Goal: Information Seeking & Learning: Learn about a topic

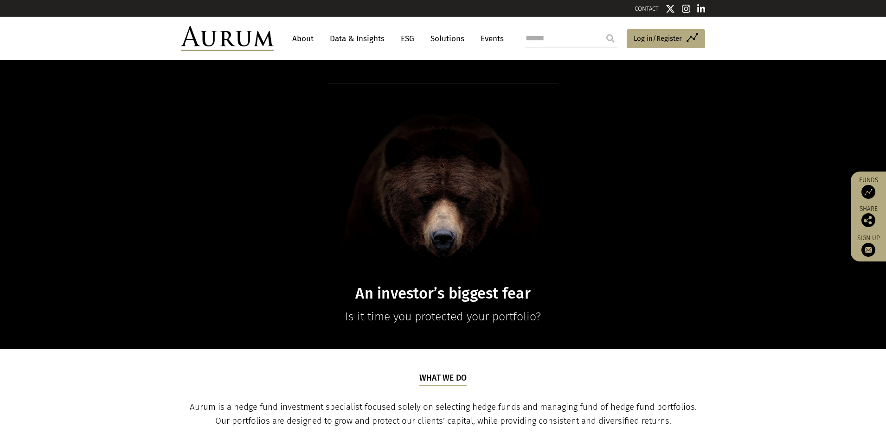
click at [344, 39] on link "Data & Insights" at bounding box center [357, 38] width 64 height 17
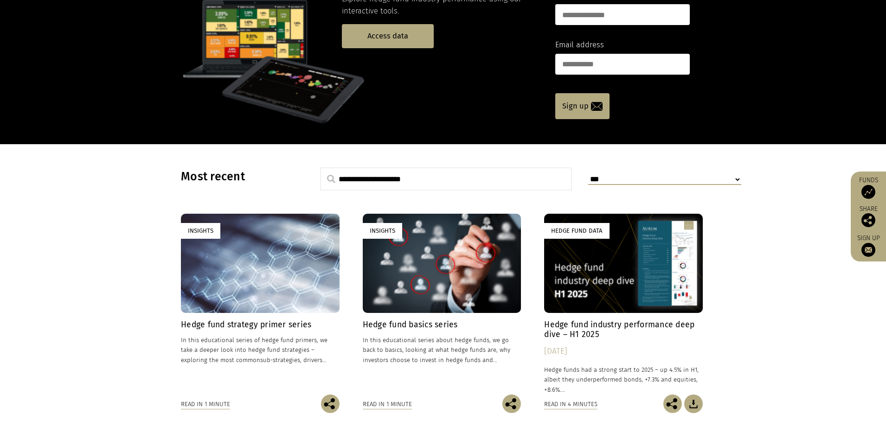
scroll to position [194, 0]
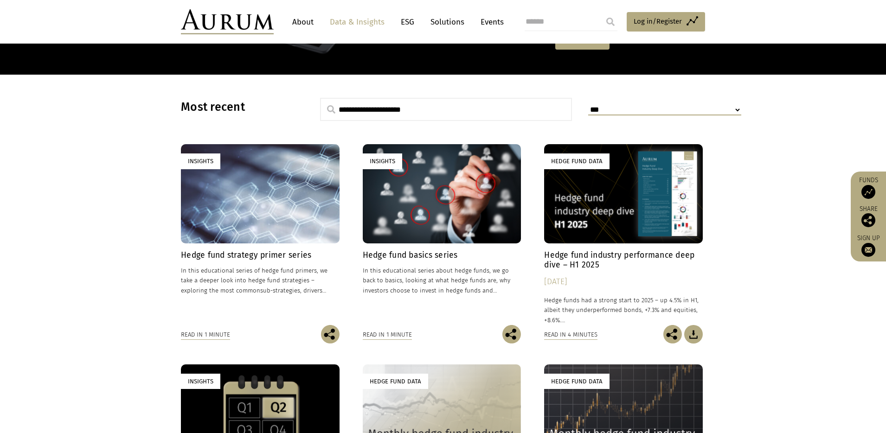
click at [307, 185] on div "Insights" at bounding box center [260, 193] width 159 height 99
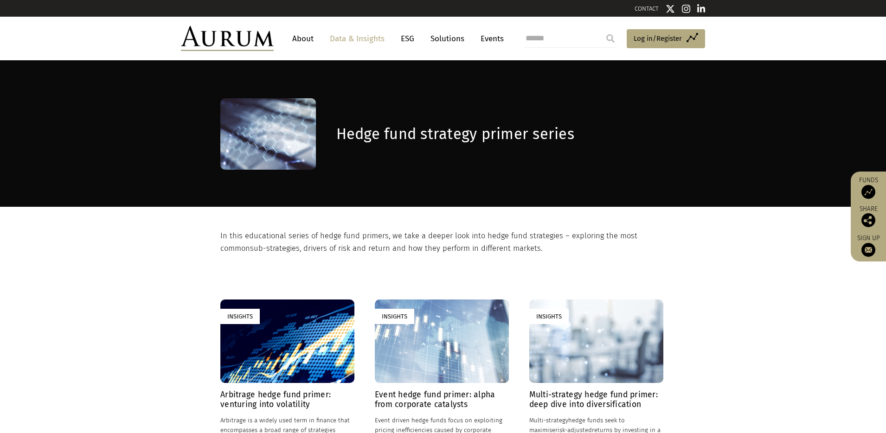
click at [408, 44] on link "ESG" at bounding box center [407, 38] width 23 height 17
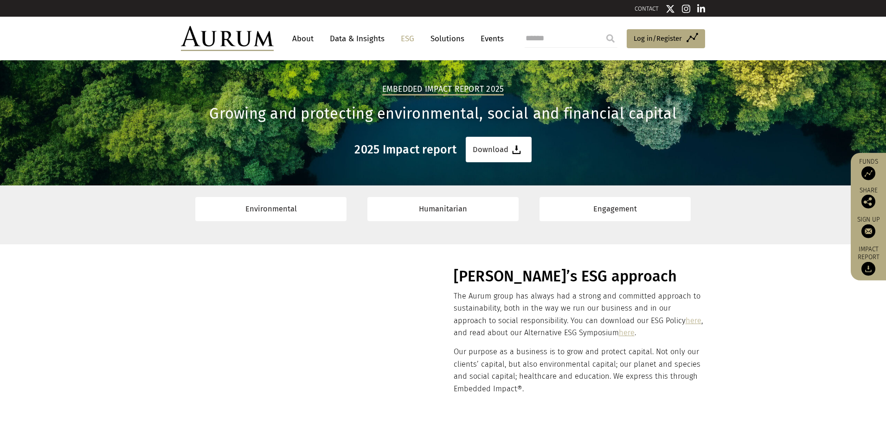
click at [437, 37] on link "Solutions" at bounding box center [447, 38] width 43 height 17
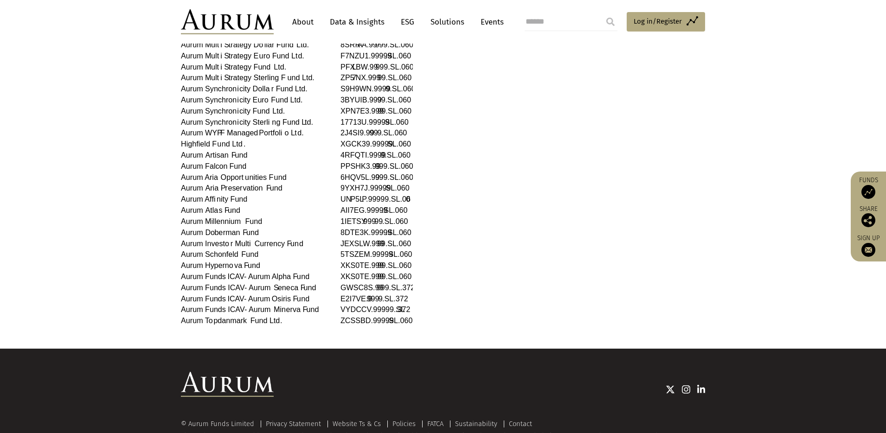
scroll to position [308, 0]
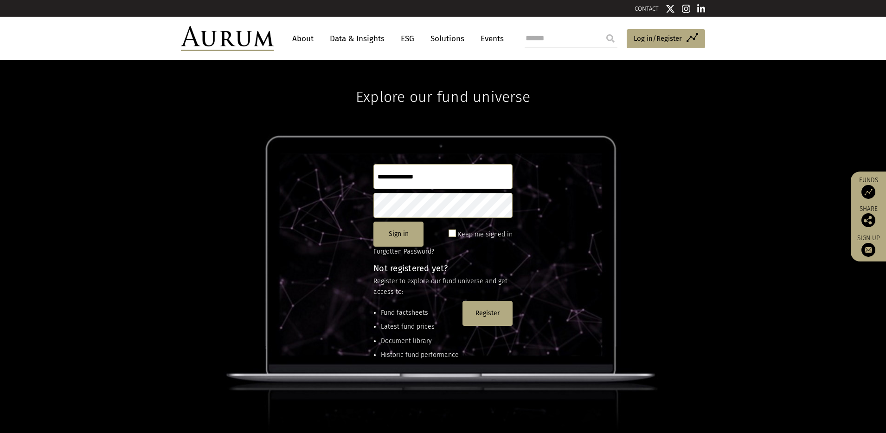
type input "**********"
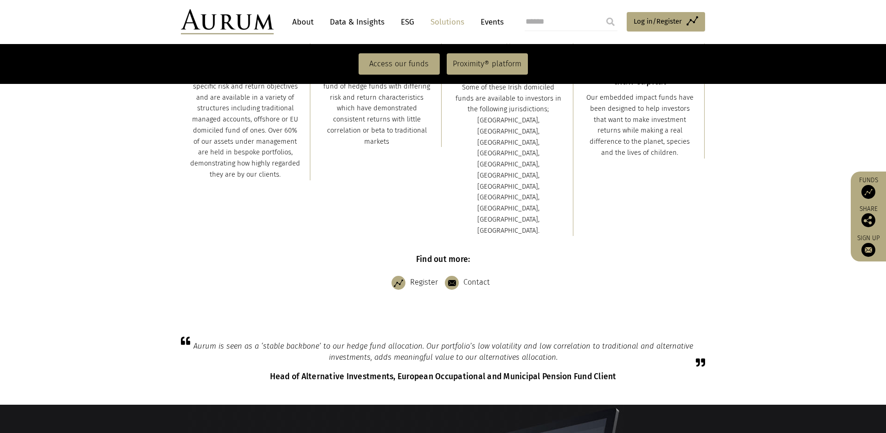
scroll to position [208, 0]
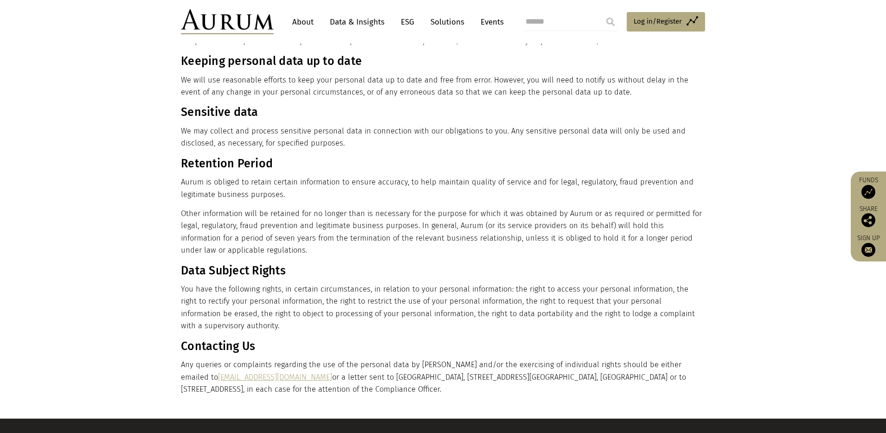
scroll to position [1149, 0]
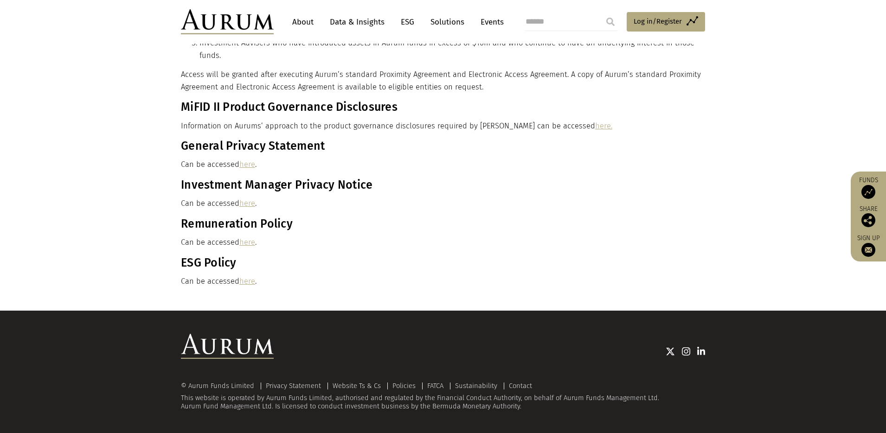
scroll to position [522, 0]
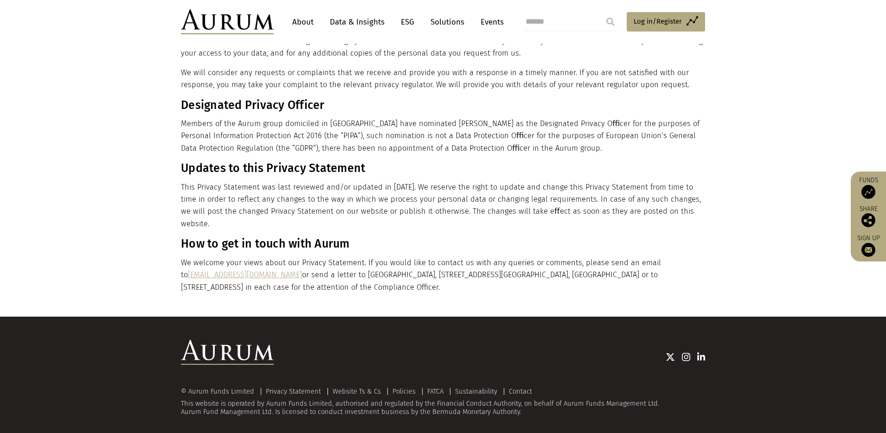
scroll to position [1719, 0]
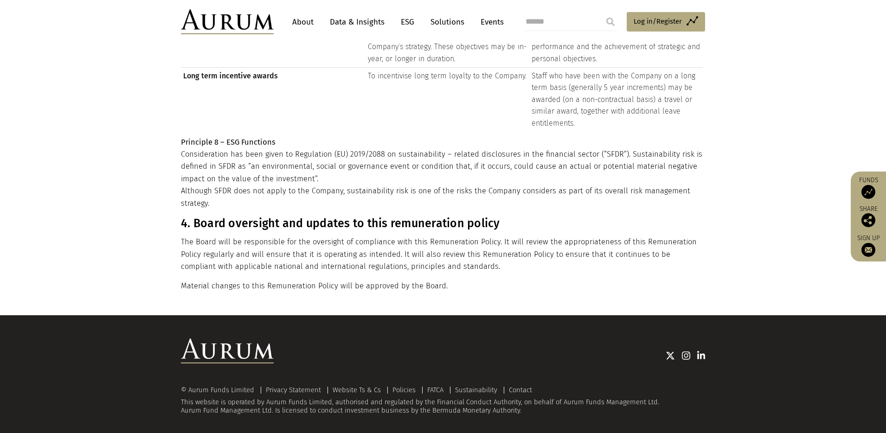
scroll to position [1615, 0]
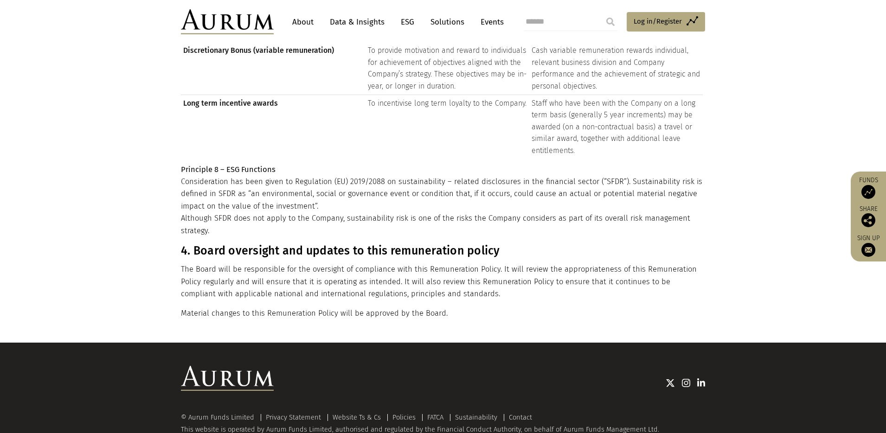
scroll to position [1615, 0]
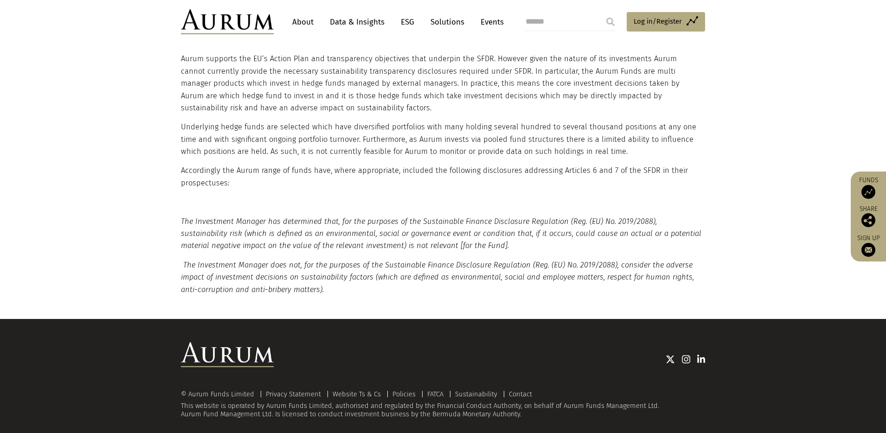
scroll to position [658, 0]
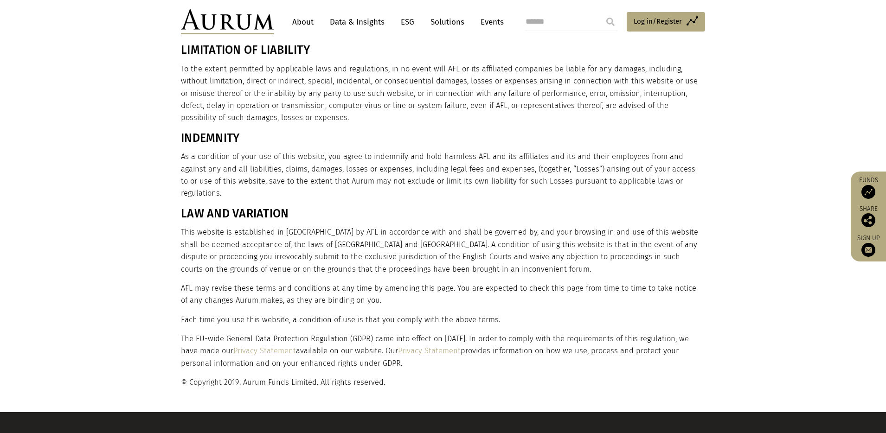
scroll to position [1543, 0]
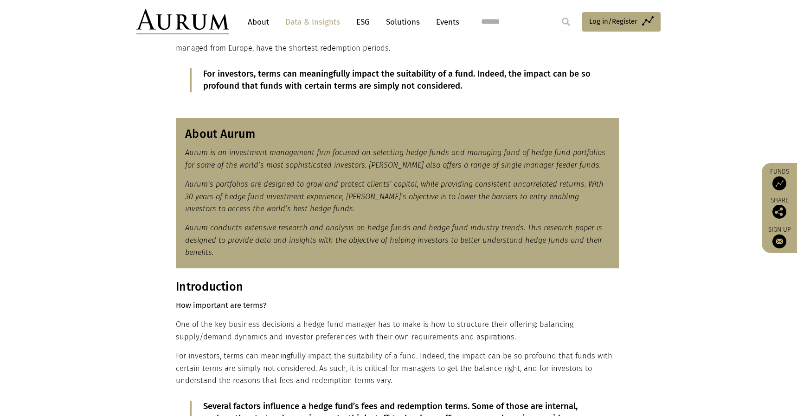
scroll to position [634, 0]
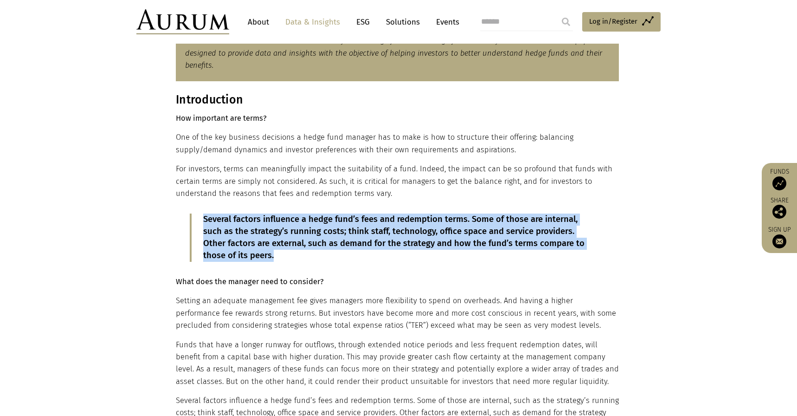
drag, startPoint x: 278, startPoint y: 256, endPoint x: 202, endPoint y: 220, distance: 83.8
click at [202, 220] on blockquote "Several factors influence a hedge fund’s fees and redemption terms. Some of tho…" at bounding box center [397, 237] width 415 height 48
copy p "Several factors influence a hedge fund’s fees and redemption terms. Some of tho…"
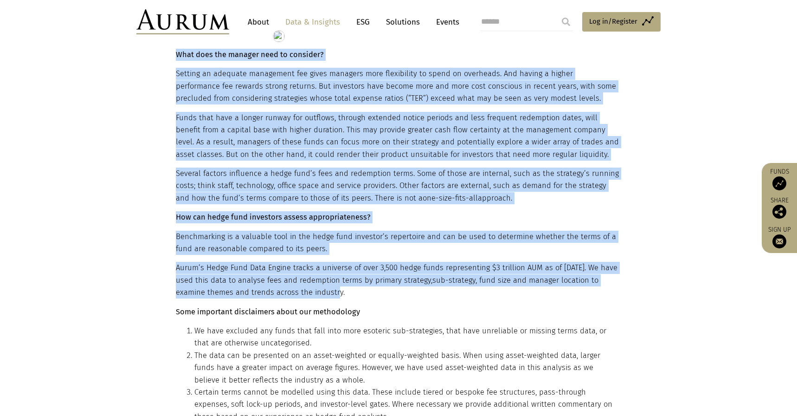
scroll to position [873, 0]
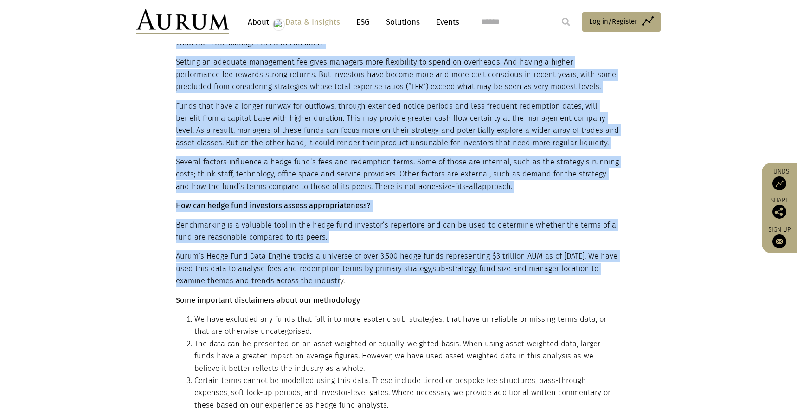
drag, startPoint x: 176, startPoint y: 279, endPoint x: 503, endPoint y: 189, distance: 339.3
copy div "What does the manager need to consider? Setting an adequate management fee give…"
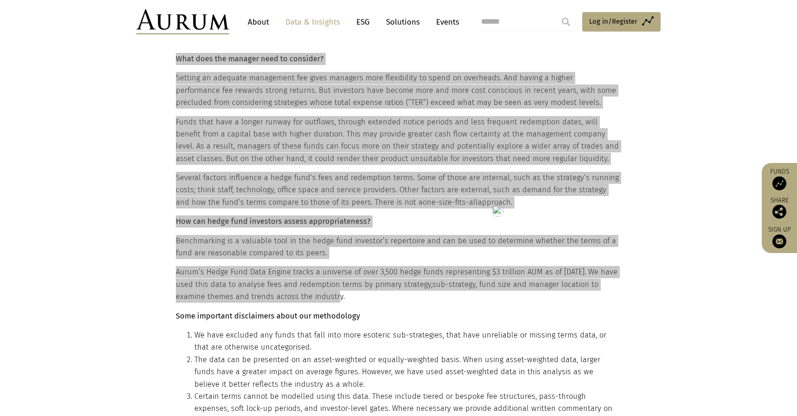
scroll to position [867, 0]
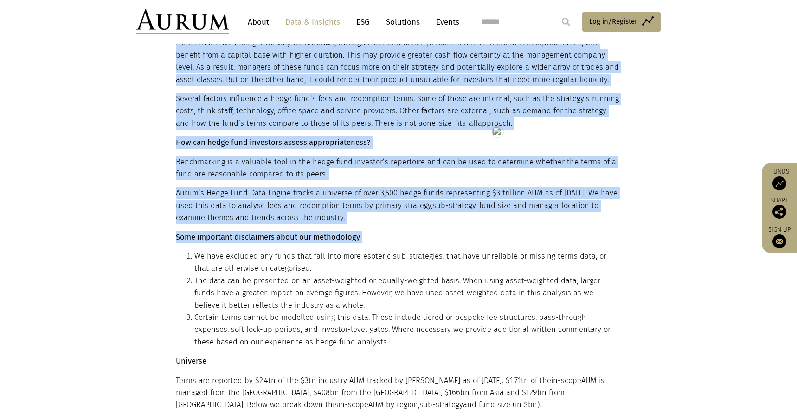
drag, startPoint x: 173, startPoint y: 210, endPoint x: 271, endPoint y: 244, distance: 103.2
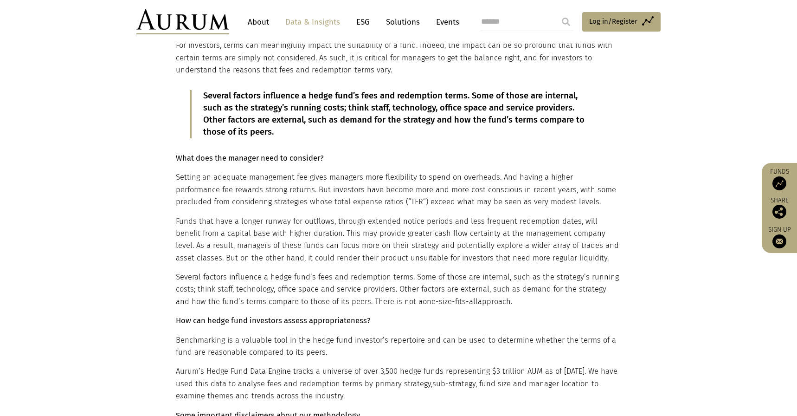
scroll to position [753, 0]
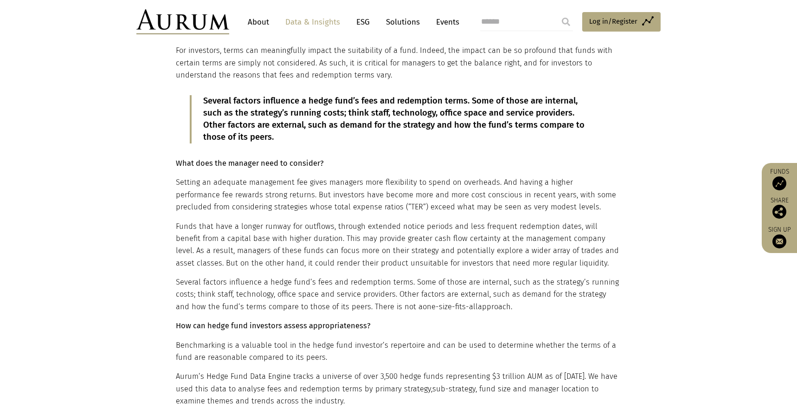
drag, startPoint x: 335, startPoint y: 185, endPoint x: 177, endPoint y: 161, distance: 159.5
copy div "What does the manager need to consider? Setting an adequate management fee give…"
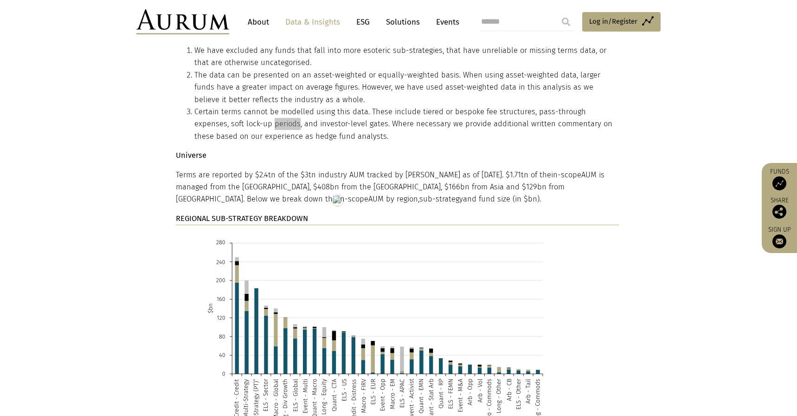
scroll to position [1115, 0]
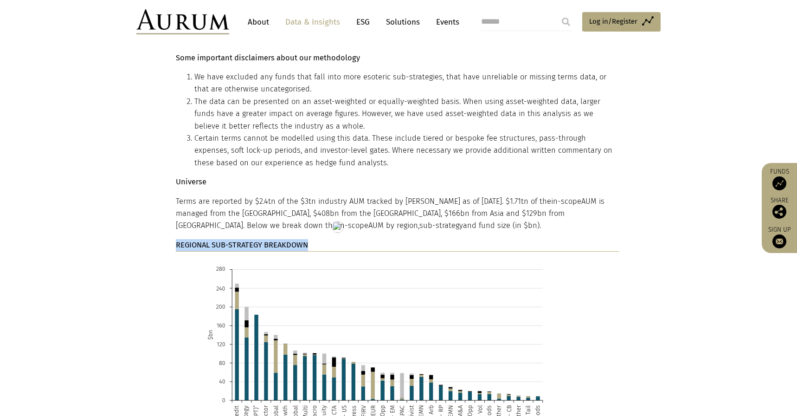
drag, startPoint x: 311, startPoint y: 246, endPoint x: 177, endPoint y: 242, distance: 134.6
click at [177, 242] on p "REGIONAL SUB-STRATEGY BREAKDOWN" at bounding box center [397, 245] width 443 height 13
copy strong "REGIONAL SUB-STRATEGY BREAKDOWN"
click at [328, 292] on img at bounding box center [375, 375] width 394 height 235
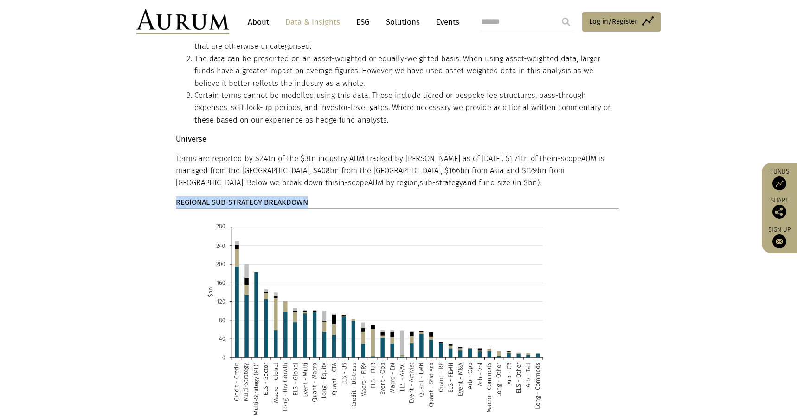
scroll to position [1285, 0]
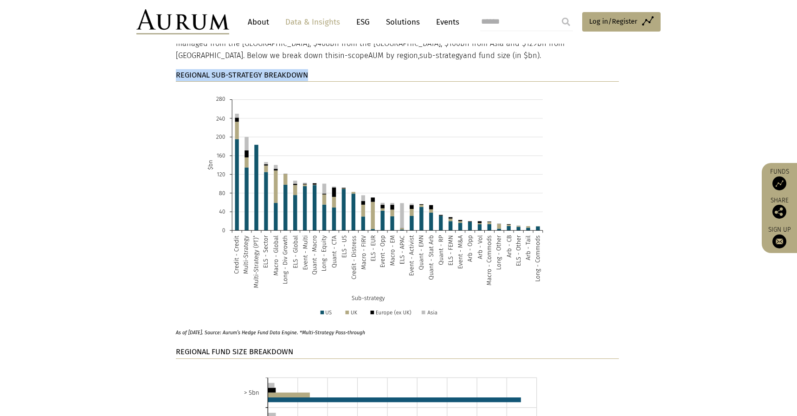
click at [329, 207] on img at bounding box center [375, 206] width 394 height 235
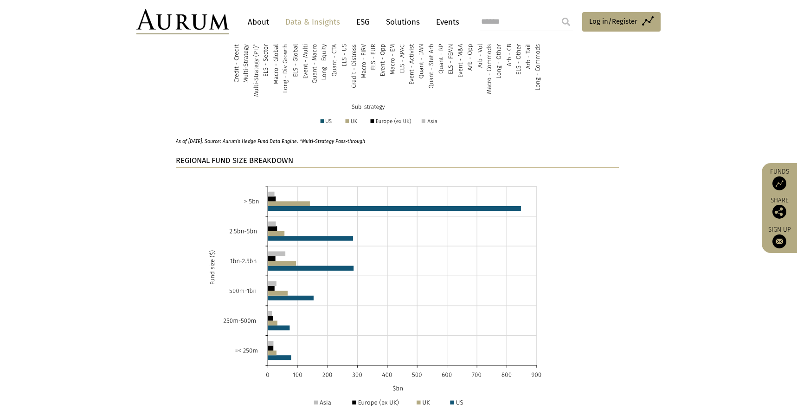
scroll to position [1488, 0]
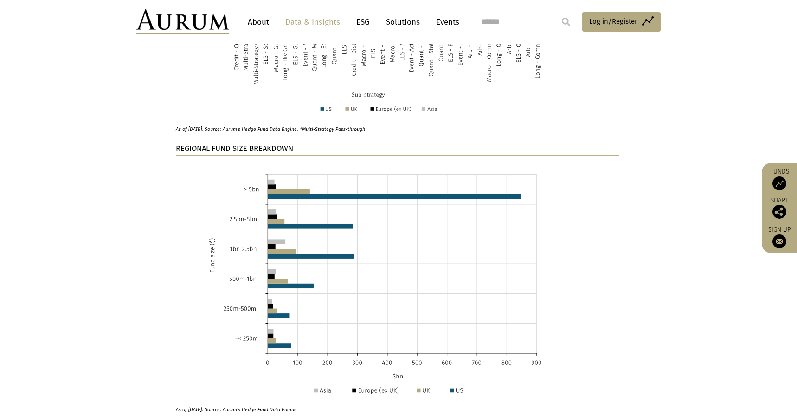
click at [254, 148] on strong "REGIONAL FUND SIZE BREAKDOWN" at bounding box center [234, 148] width 117 height 9
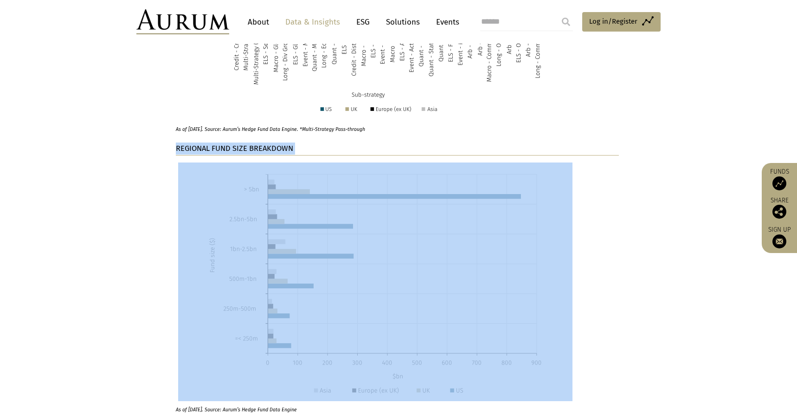
click at [254, 148] on strong "REGIONAL FUND SIZE BREAKDOWN" at bounding box center [234, 148] width 117 height 9
copy div "REGIONAL FUND SIZE BREAKDOWN"
click at [308, 222] on img at bounding box center [375, 281] width 394 height 238
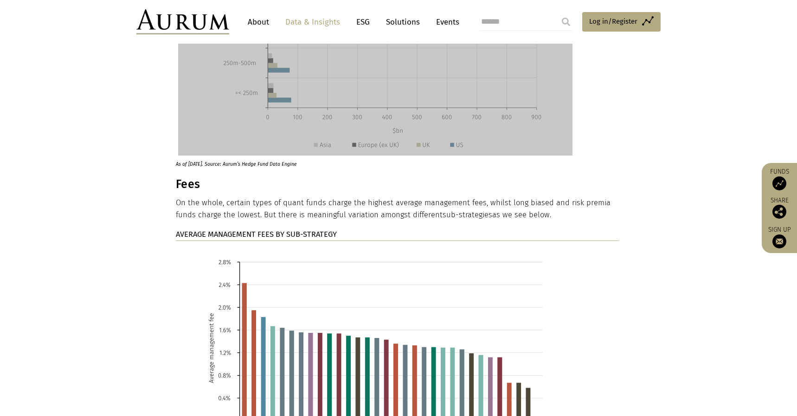
scroll to position [1744, 0]
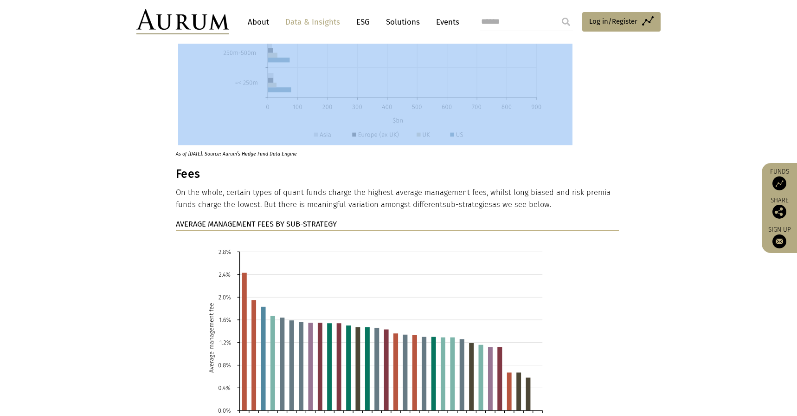
click at [190, 177] on h3 "Fees" at bounding box center [397, 174] width 443 height 14
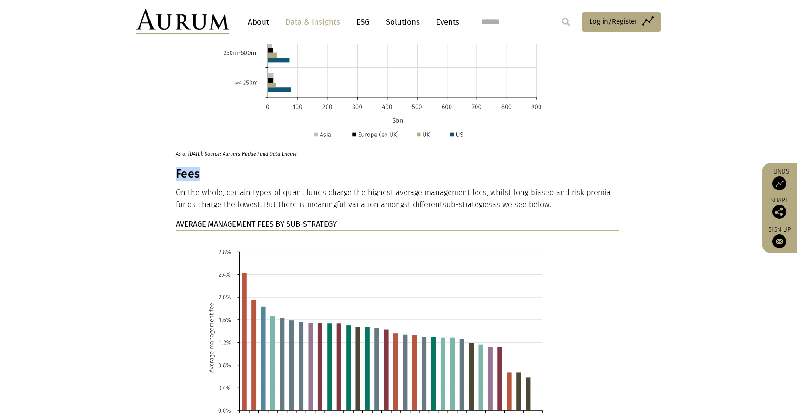
click at [190, 177] on h3 "Fees" at bounding box center [397, 174] width 443 height 14
copy div "Fees"
click at [248, 200] on p "On the whole, certain types of quant funds charge the highest average managemen…" at bounding box center [397, 199] width 443 height 25
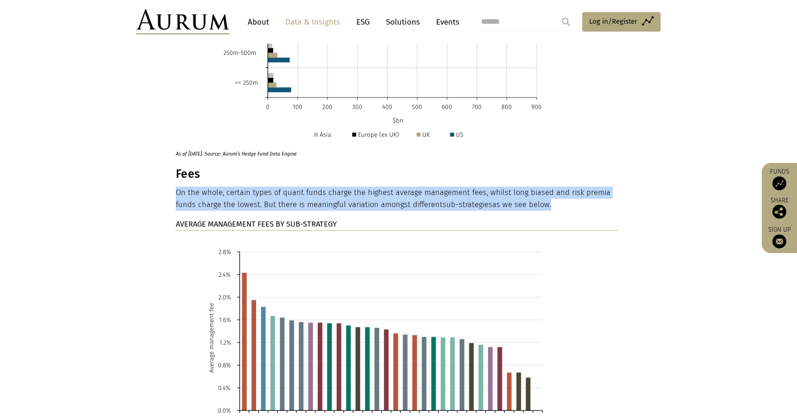
click at [248, 200] on p "On the whole, certain types of quant funds charge the highest average managemen…" at bounding box center [397, 199] width 443 height 25
copy div "On the whole, certain types of quant funds charge the highest average managemen…"
click at [221, 222] on strong "AVERAGE MANAGEMENT FEES BY SUB-STRATEGY" at bounding box center [256, 223] width 161 height 9
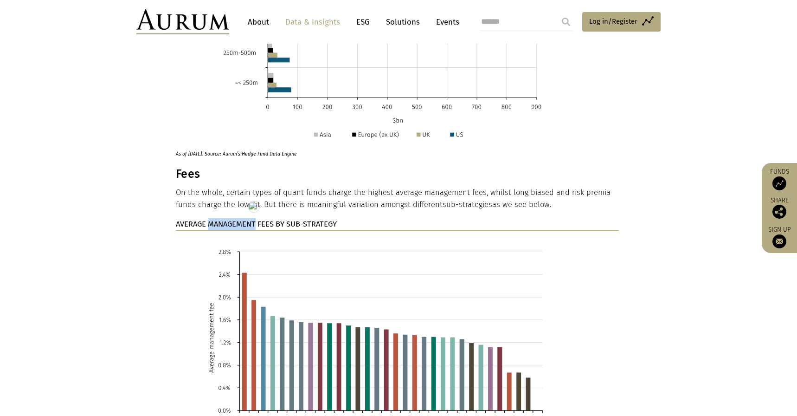
click at [221, 222] on strong "AVERAGE MANAGEMENT FEES BY SUB-STRATEGY" at bounding box center [256, 223] width 161 height 9
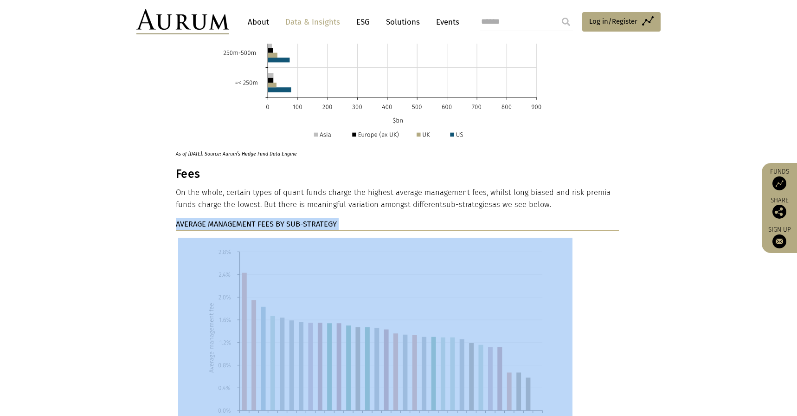
click at [221, 222] on strong "AVERAGE MANAGEMENT FEES BY SUB-STRATEGY" at bounding box center [256, 223] width 161 height 9
copy div "AVERAGE MANAGEMENT FEES BY SUB-STRATEGY"
click at [308, 298] on img at bounding box center [375, 365] width 394 height 254
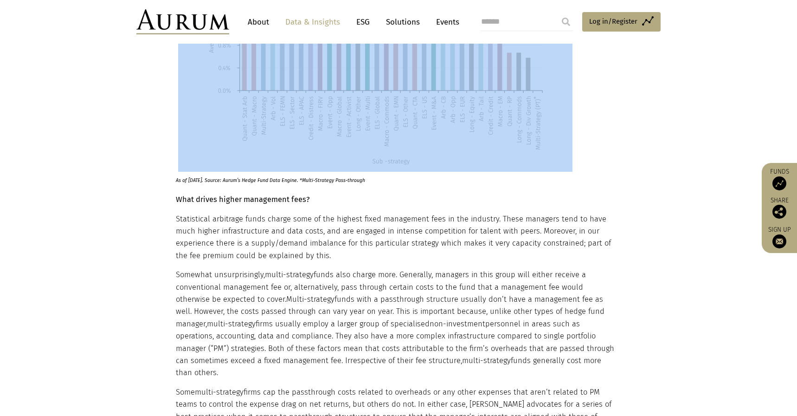
scroll to position [2116, 0]
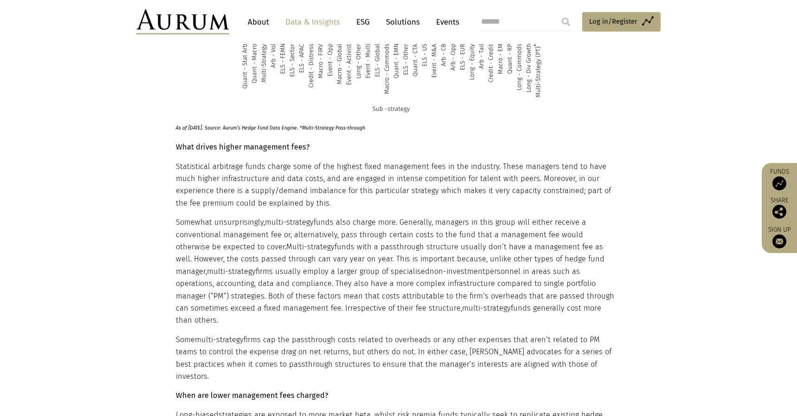
click at [181, 151] on strong "What drives higher management fees?" at bounding box center [243, 146] width 134 height 9
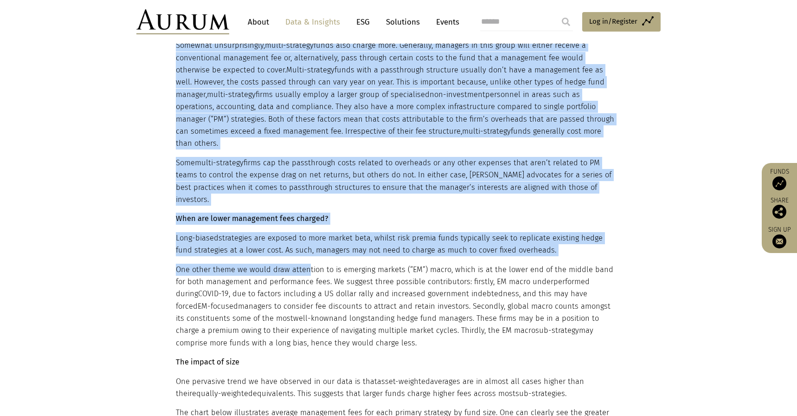
drag, startPoint x: 174, startPoint y: 146, endPoint x: 309, endPoint y: 249, distance: 169.5
click at [309, 249] on div "Introduction How important are terms? One of the key business decisions a hedge…" at bounding box center [399, 140] width 464 height 3411
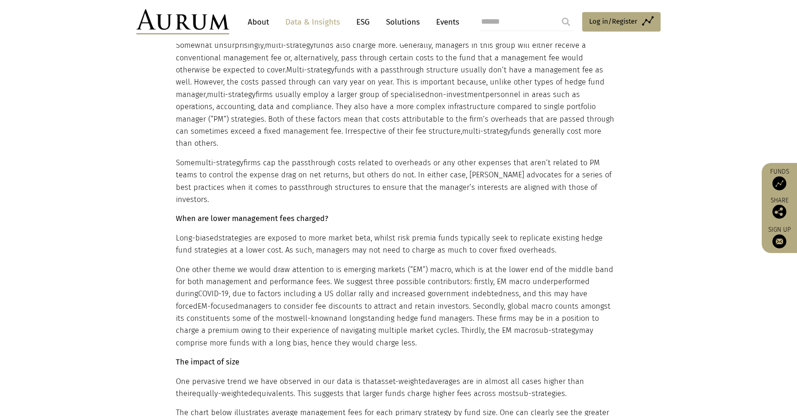
click at [303, 264] on p "One other theme we would draw attention to is emerging markets (“EM”) macro, wh…" at bounding box center [397, 307] width 443 height 86
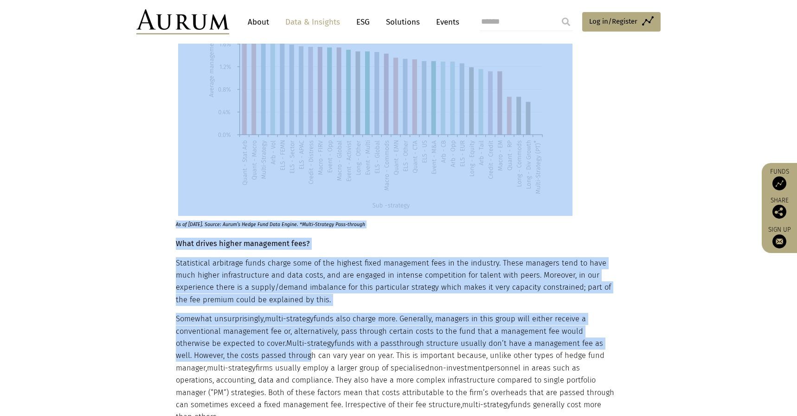
scroll to position [2069, 0]
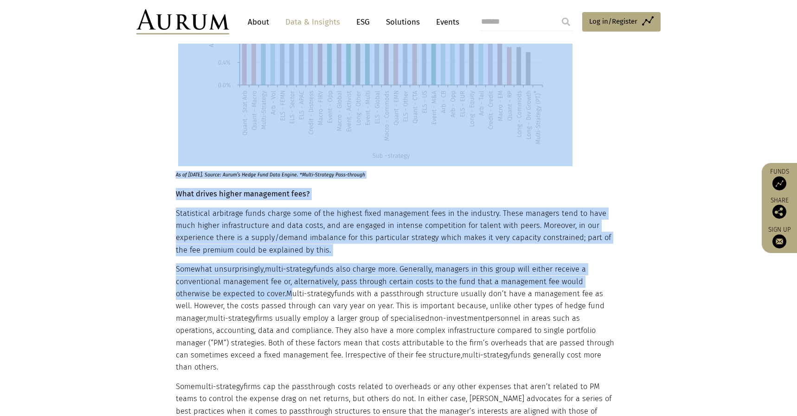
drag, startPoint x: 174, startPoint y: 282, endPoint x: 246, endPoint y: 299, distance: 73.4
click at [246, 299] on div "Introduction How important are terms? One of the key business decisions a hedge…" at bounding box center [399, 363] width 464 height 3411
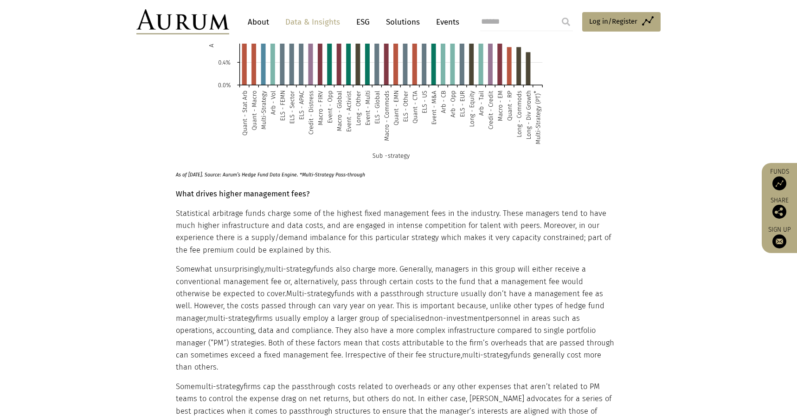
drag, startPoint x: 192, startPoint y: 246, endPoint x: 188, endPoint y: 240, distance: 7.5
click at [191, 246] on p "Statistical arbitrage funds charge some of the highest fixed management fees in…" at bounding box center [397, 231] width 443 height 49
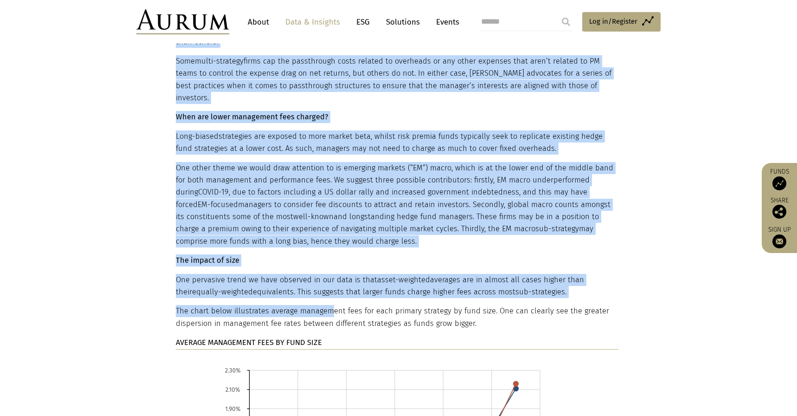
scroll to position [2420, 0]
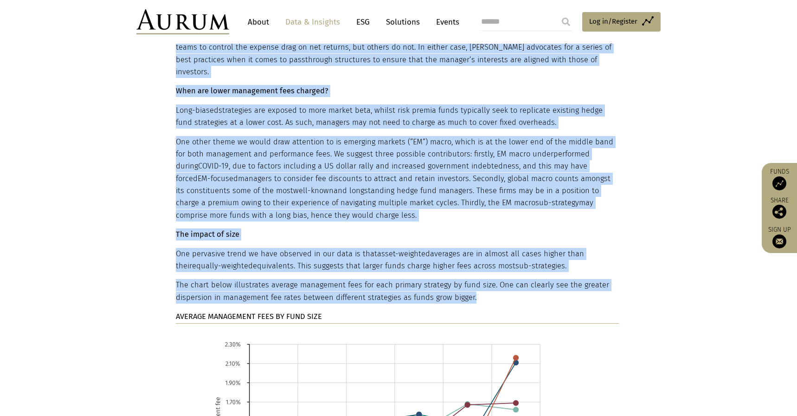
drag, startPoint x: 177, startPoint y: 195, endPoint x: 477, endPoint y: 276, distance: 310.9
click at [477, 276] on div "Introduction How important are terms? One of the key business decisions a hedge…" at bounding box center [397, 12] width 443 height 3411
copy div "What drives higher management fees? Statistical arbitrage funds charge some of …"
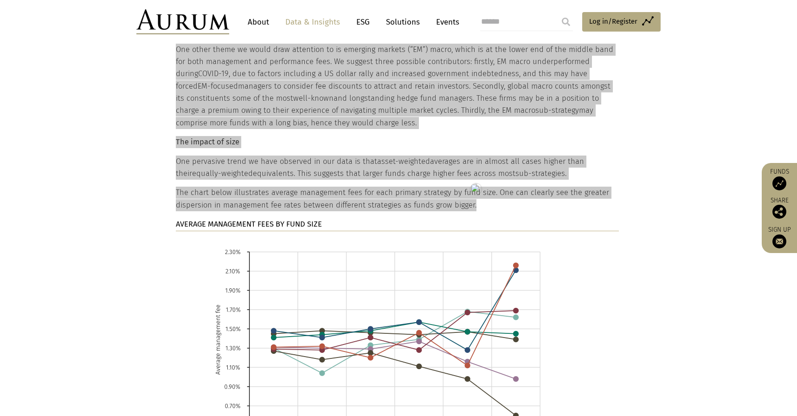
scroll to position [2567, 0]
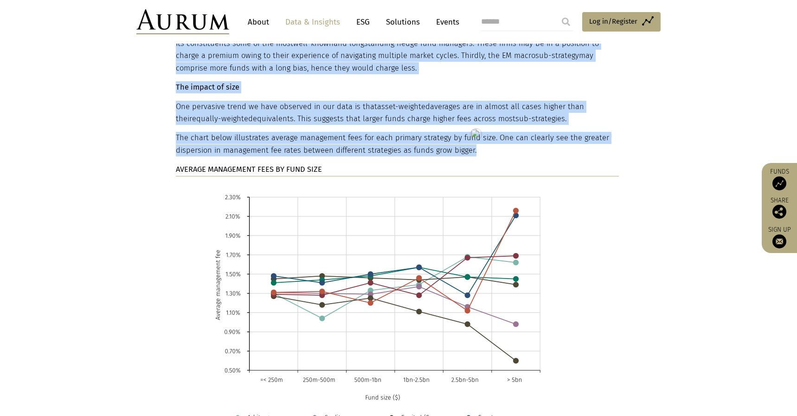
click at [259, 165] on strong "AVERAGE MANAGEMENT FEES BY FUND SIZE" at bounding box center [249, 169] width 146 height 9
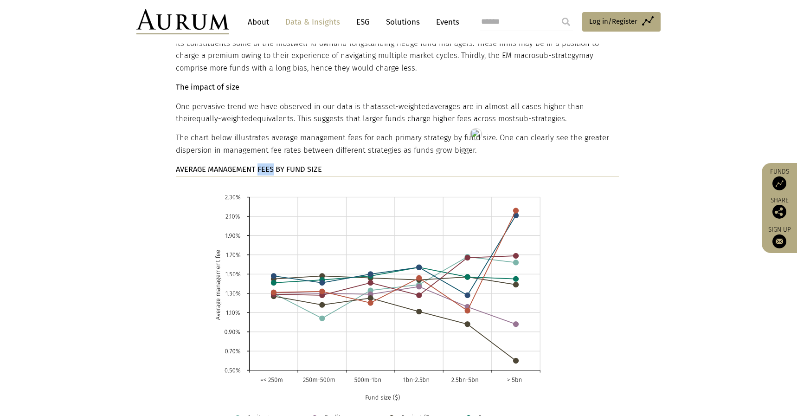
click at [259, 165] on strong "AVERAGE MANAGEMENT FEES BY FUND SIZE" at bounding box center [249, 169] width 146 height 9
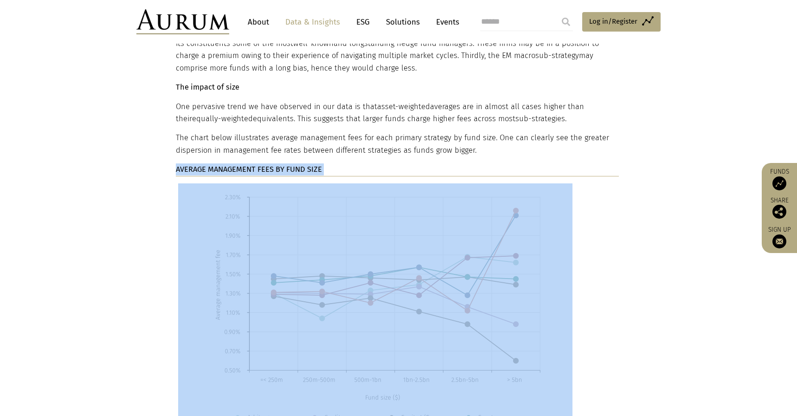
click at [259, 165] on strong "AVERAGE MANAGEMENT FEES BY FUND SIZE" at bounding box center [249, 169] width 146 height 9
copy div "AVERAGE MANAGEMENT FEES BY FUND SIZE"
click at [366, 236] on img at bounding box center [375, 312] width 394 height 258
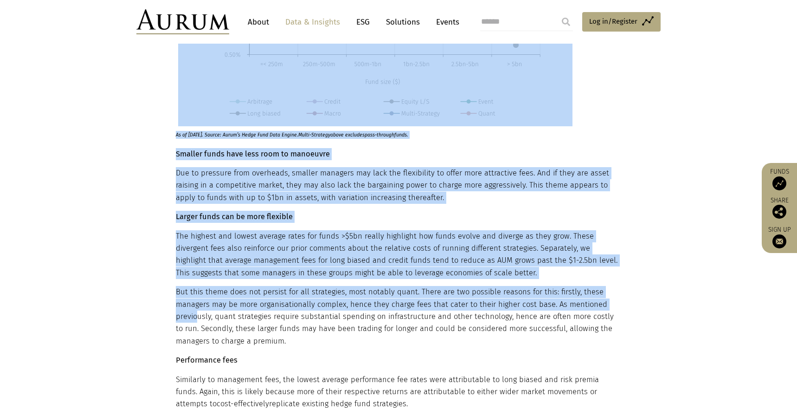
scroll to position [2884, 0]
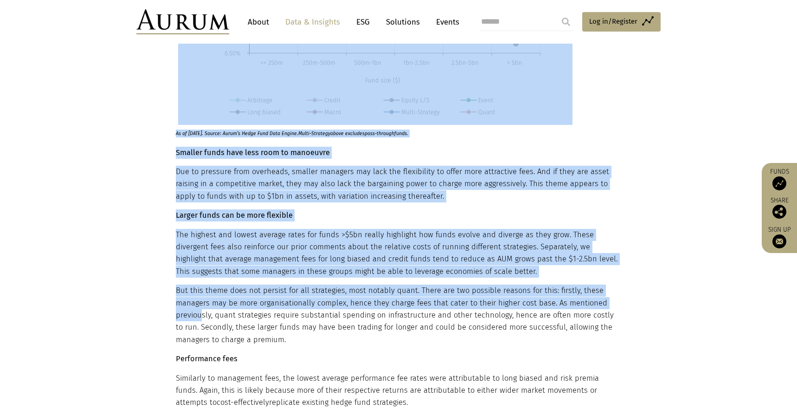
drag, startPoint x: 174, startPoint y: 286, endPoint x: 201, endPoint y: 291, distance: 27.8
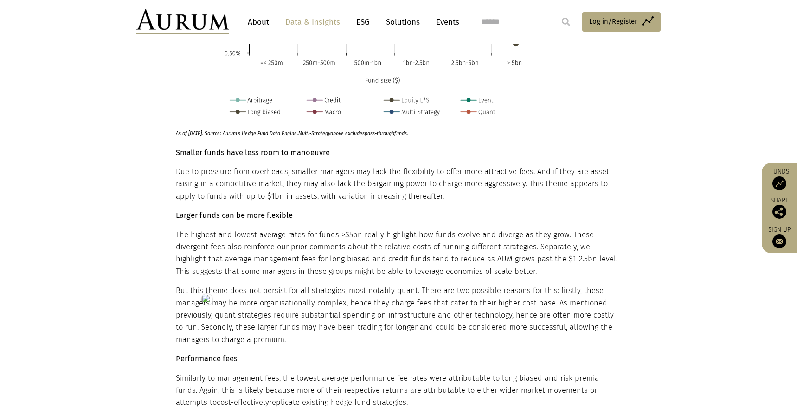
drag, startPoint x: 210, startPoint y: 161, endPoint x: 204, endPoint y: 149, distance: 13.1
click at [210, 166] on p "Due to pressure from overheads, smaller managers may lack the flexibility to of…" at bounding box center [397, 184] width 443 height 37
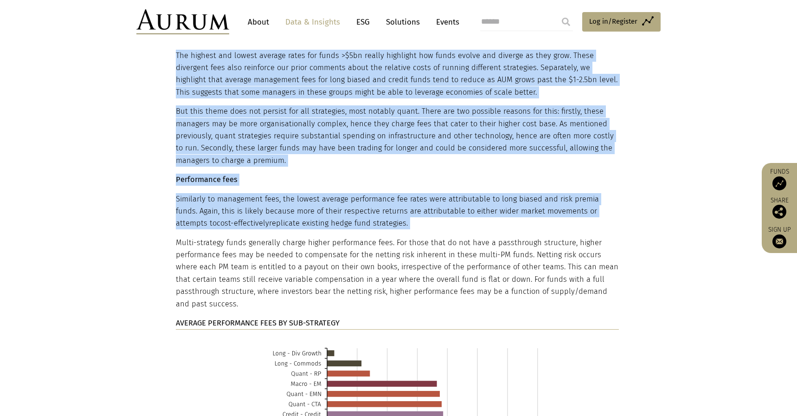
scroll to position [3071, 0]
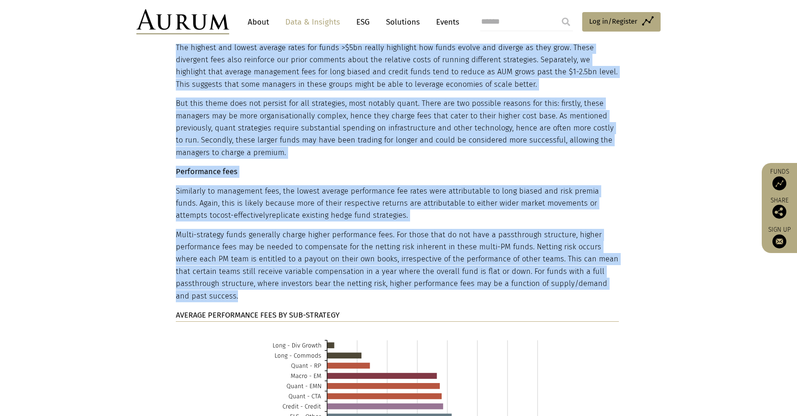
drag, startPoint x: 176, startPoint y: 126, endPoint x: 263, endPoint y: 268, distance: 166.8
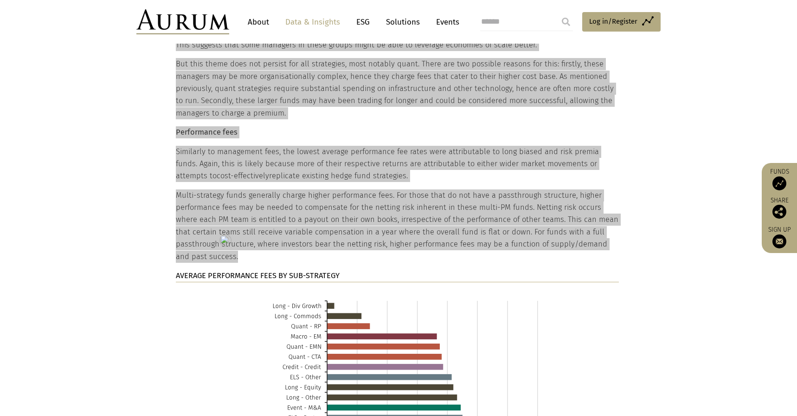
scroll to position [3134, 0]
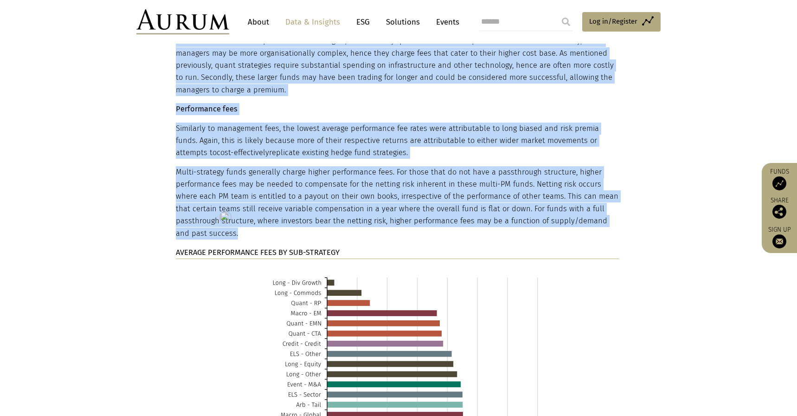
click at [276, 248] on strong "AVERAGE PERFORMANCE FEES BY SUB-STRATEGY" at bounding box center [258, 252] width 164 height 9
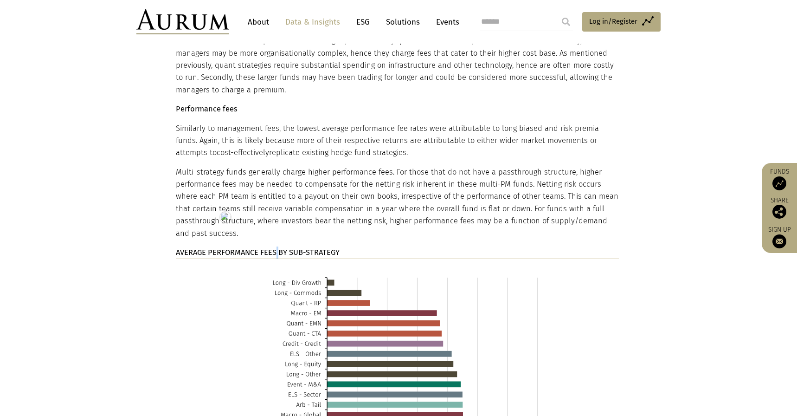
click at [276, 248] on strong "AVERAGE PERFORMANCE FEES BY SUB-STRATEGY" at bounding box center [258, 252] width 164 height 9
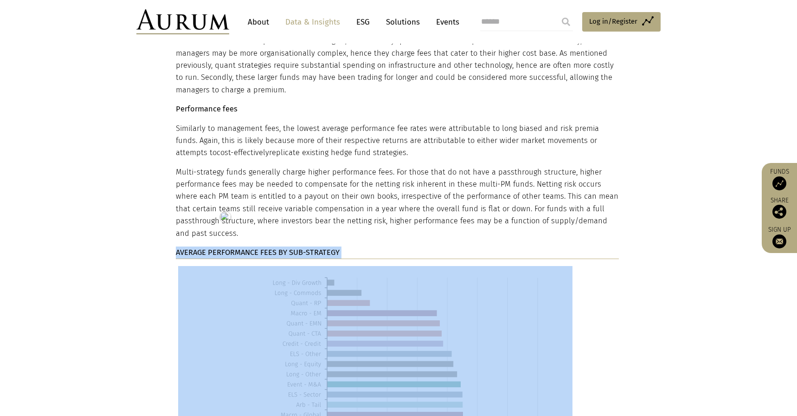
click at [276, 248] on strong "AVERAGE PERFORMANCE FEES BY SUB-STRATEGY" at bounding box center [258, 252] width 164 height 9
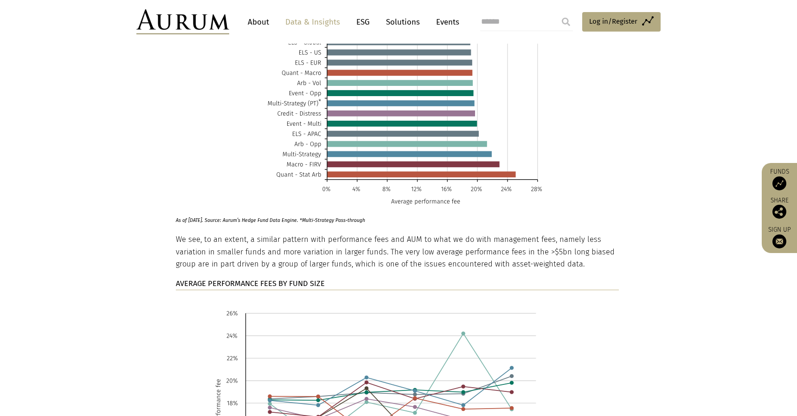
scroll to position [3560, 0]
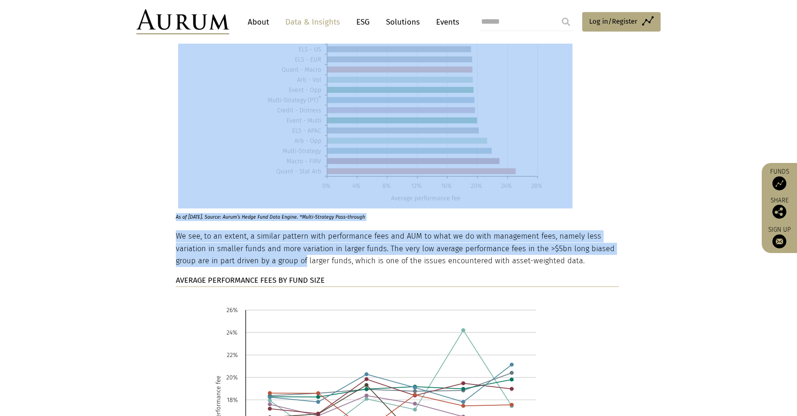
drag, startPoint x: 175, startPoint y: 212, endPoint x: 308, endPoint y: 240, distance: 135.7
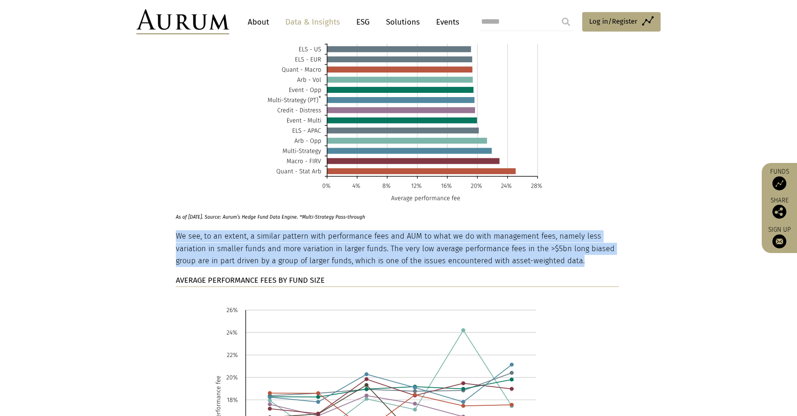
drag, startPoint x: 177, startPoint y: 212, endPoint x: 574, endPoint y: 239, distance: 398.1
click at [574, 239] on p "We see, to an extent, a similar pattern with performance fees and AUM to what w…" at bounding box center [397, 248] width 443 height 37
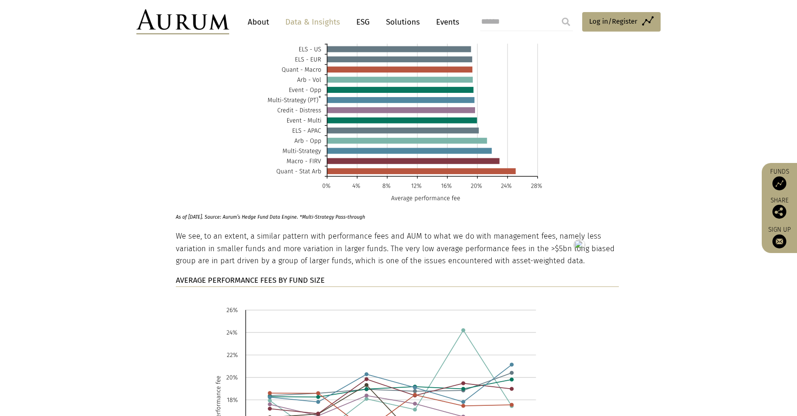
click at [259, 276] on strong "AVERAGE PERFORMANCE FEES BY FUND SIZE" at bounding box center [250, 280] width 149 height 9
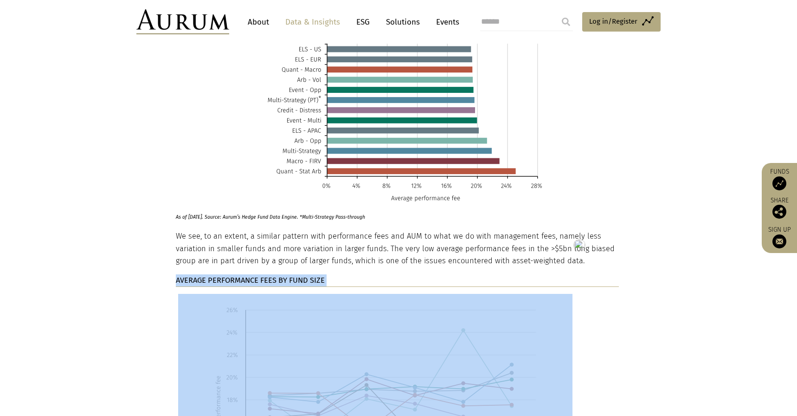
click at [259, 276] on strong "AVERAGE PERFORMANCE FEES BY FUND SIZE" at bounding box center [250, 280] width 149 height 9
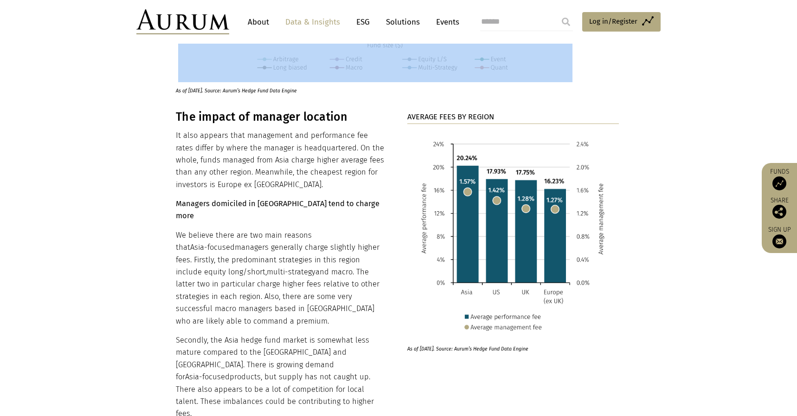
scroll to position [3971, 0]
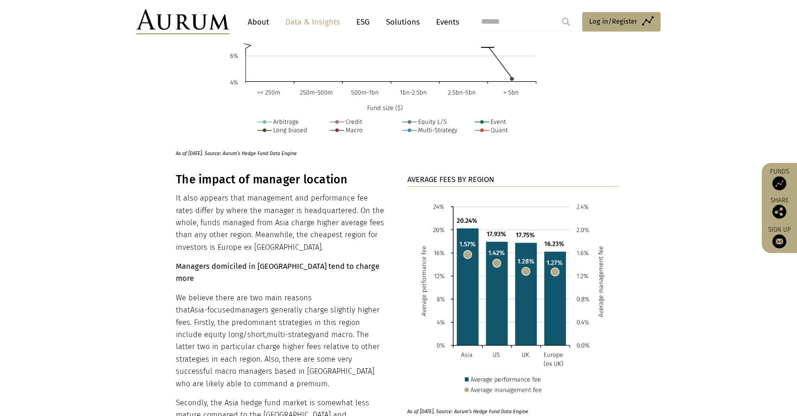
click at [184, 173] on h3 "The impact of manager location" at bounding box center [282, 180] width 212 height 14
drag, startPoint x: 173, startPoint y: 154, endPoint x: 345, endPoint y: 153, distance: 171.7
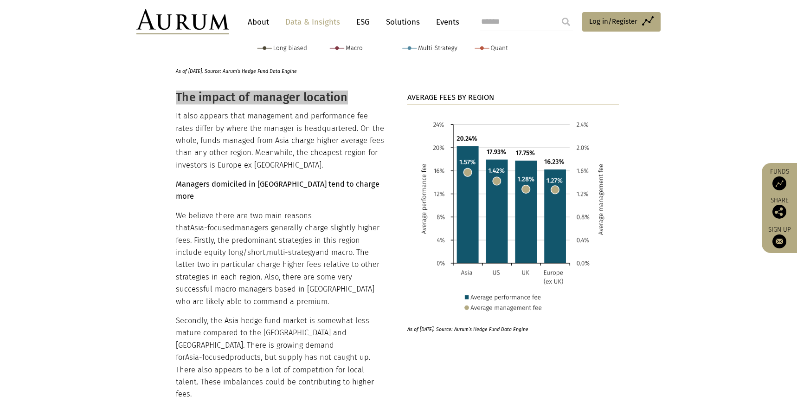
scroll to position [4057, 0]
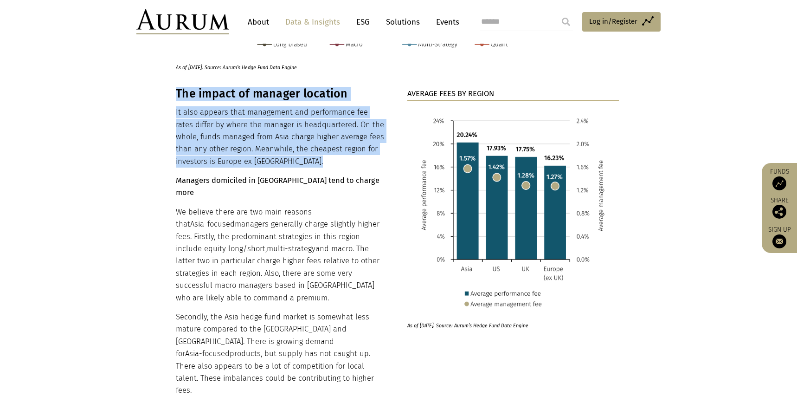
drag, startPoint x: 170, startPoint y: 84, endPoint x: 235, endPoint y: 145, distance: 88.9
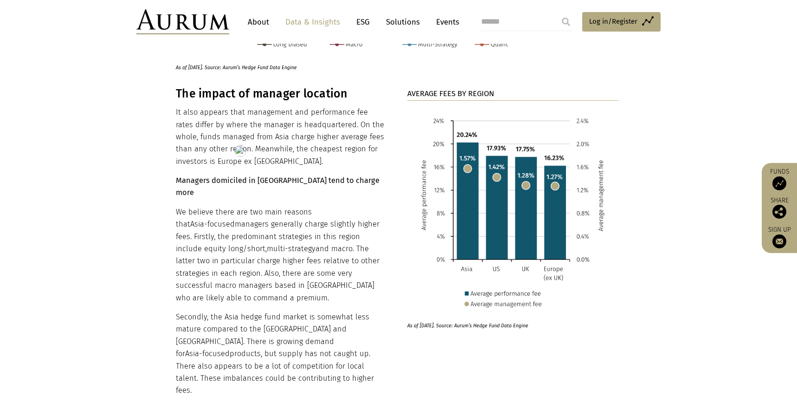
click at [323, 253] on p "We believe there are two main reasons that Asia-focused managers generally char…" at bounding box center [282, 255] width 212 height 98
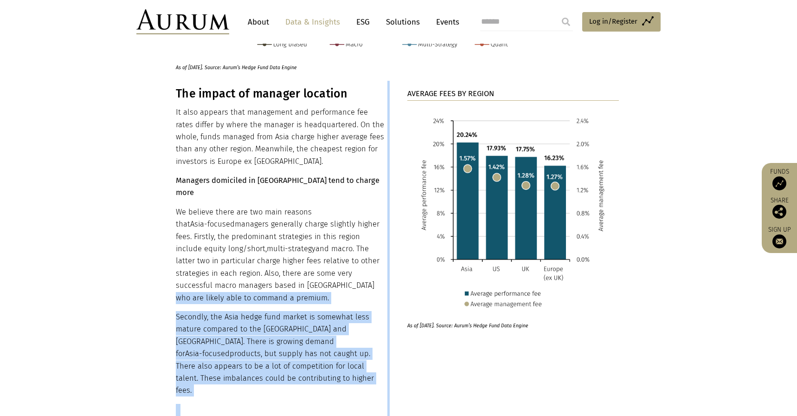
drag, startPoint x: 389, startPoint y: 326, endPoint x: 298, endPoint y: 246, distance: 120.7
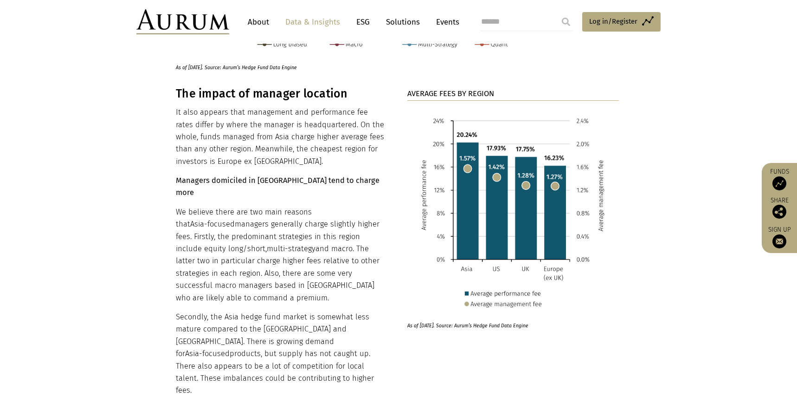
drag, startPoint x: 297, startPoint y: 258, endPoint x: 253, endPoint y: 190, distance: 81.0
click at [296, 256] on p "We believe there are two main reasons that Asia-focused managers generally char…" at bounding box center [282, 255] width 212 height 98
drag, startPoint x: 177, startPoint y: 89, endPoint x: 387, endPoint y: 329, distance: 318.3
click at [387, 329] on div "The impact of manager location It also appears that management and performance …" at bounding box center [282, 248] width 212 height 335
click at [447, 89] on strong "AVERAGE FEES BY REGION" at bounding box center [450, 93] width 87 height 9
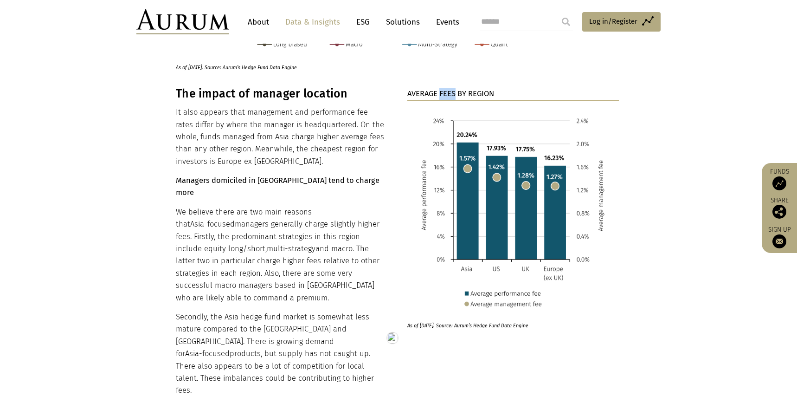
click at [448, 89] on strong "AVERAGE FEES BY REGION" at bounding box center [450, 93] width 87 height 9
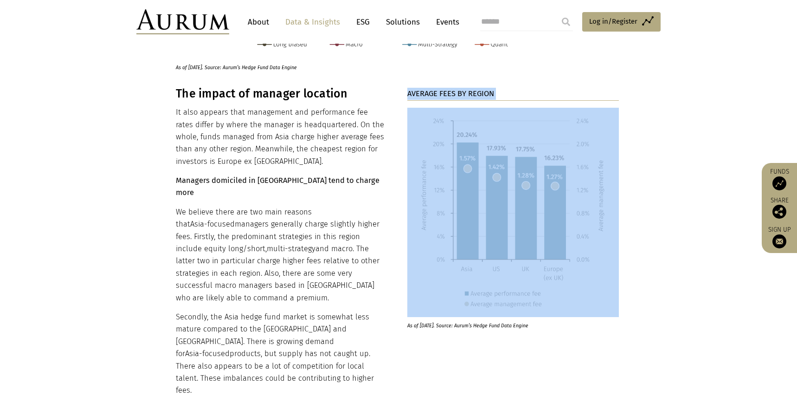
click at [448, 89] on strong "AVERAGE FEES BY REGION" at bounding box center [450, 93] width 87 height 9
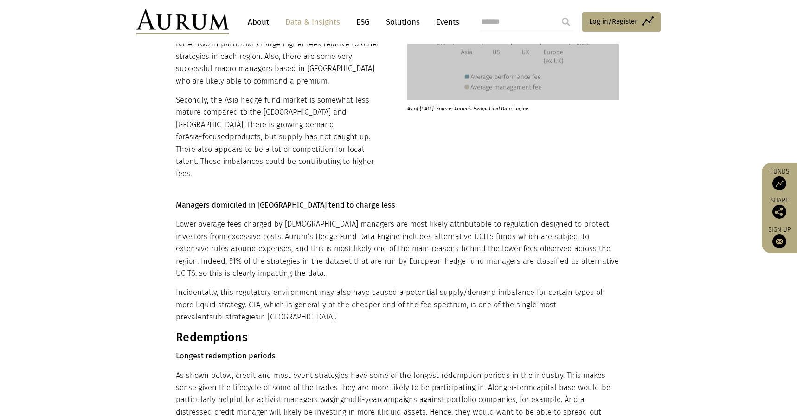
scroll to position [4292, 0]
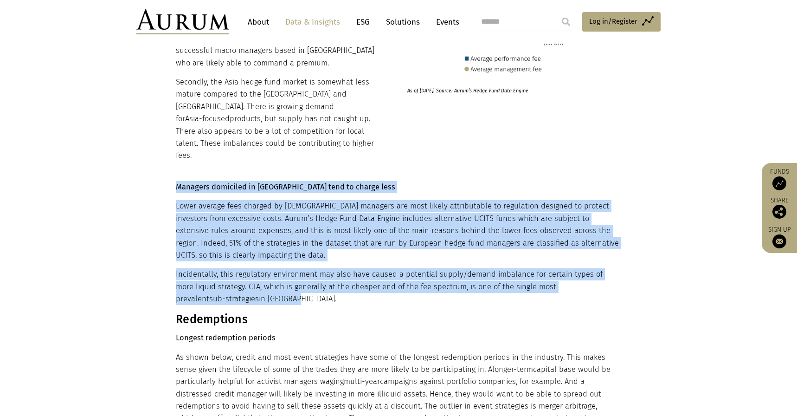
drag, startPoint x: 175, startPoint y: 125, endPoint x: 240, endPoint y: 235, distance: 128.0
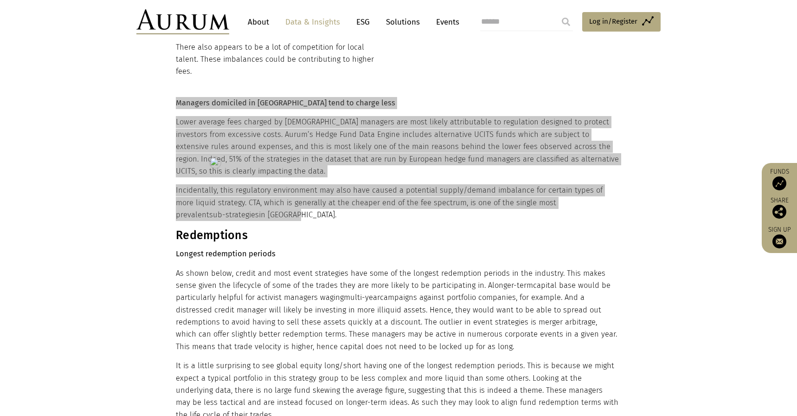
scroll to position [4379, 0]
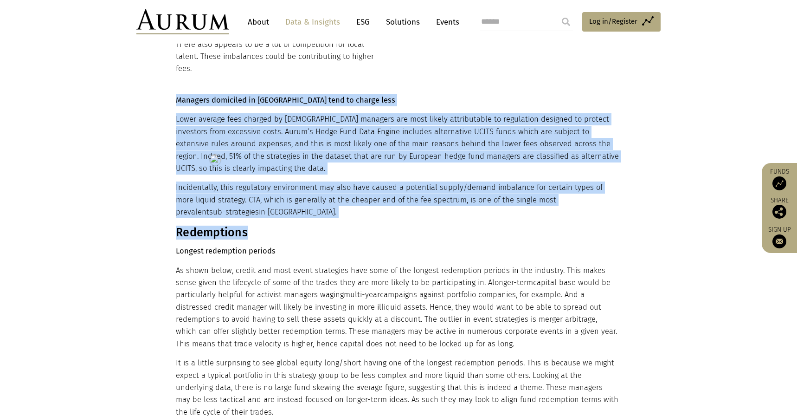
drag, startPoint x: 175, startPoint y: 170, endPoint x: 267, endPoint y: 174, distance: 92.4
click at [249, 173] on img at bounding box center [252, 177] width 11 height 11
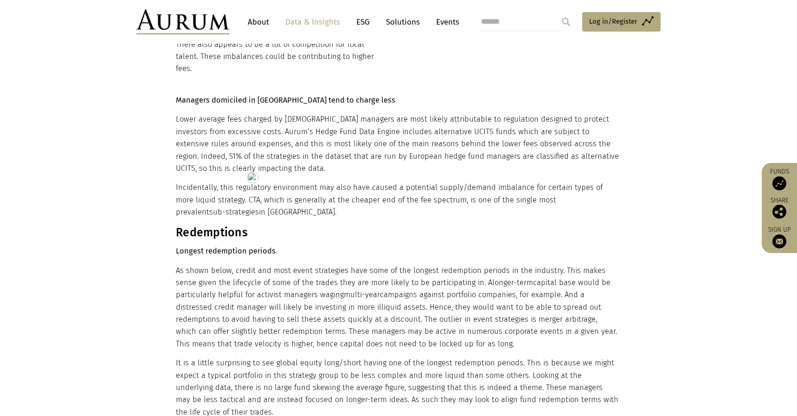
click at [193, 246] on strong "Longest redemption periods" at bounding box center [226, 250] width 100 height 9
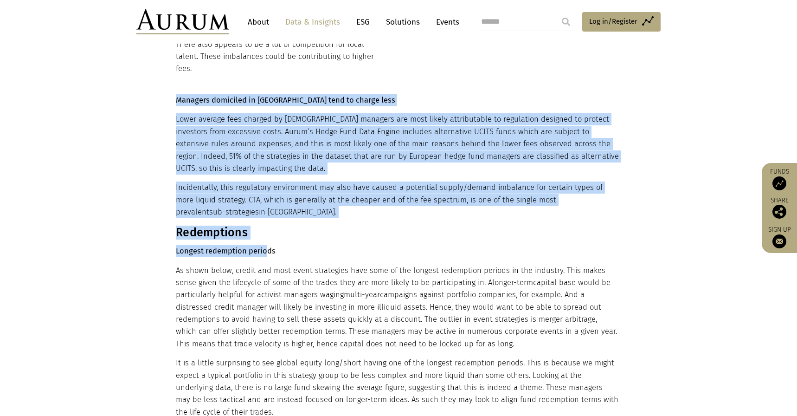
drag, startPoint x: 178, startPoint y: 172, endPoint x: 268, endPoint y: 192, distance: 92.2
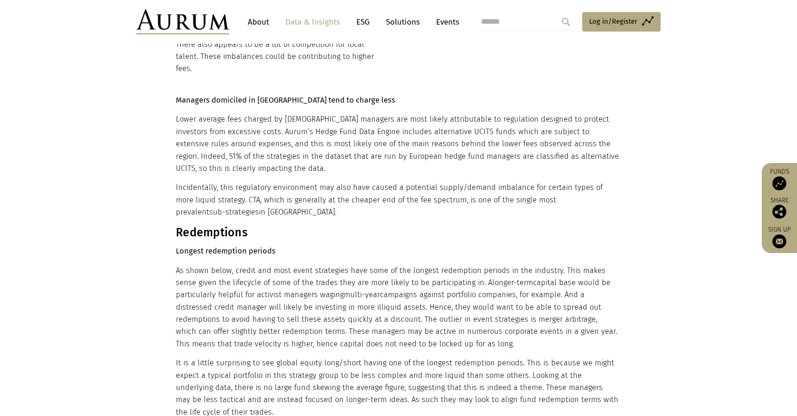
click at [267, 246] on strong "Longest redemption periods" at bounding box center [226, 250] width 100 height 9
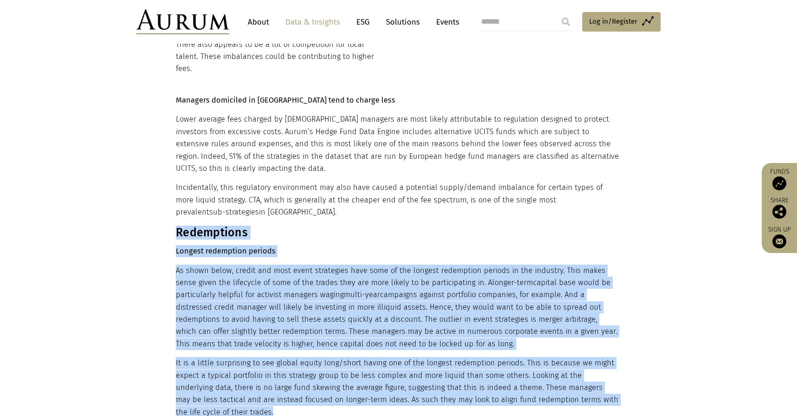
drag, startPoint x: 178, startPoint y: 173, endPoint x: 270, endPoint y: 348, distance: 197.8
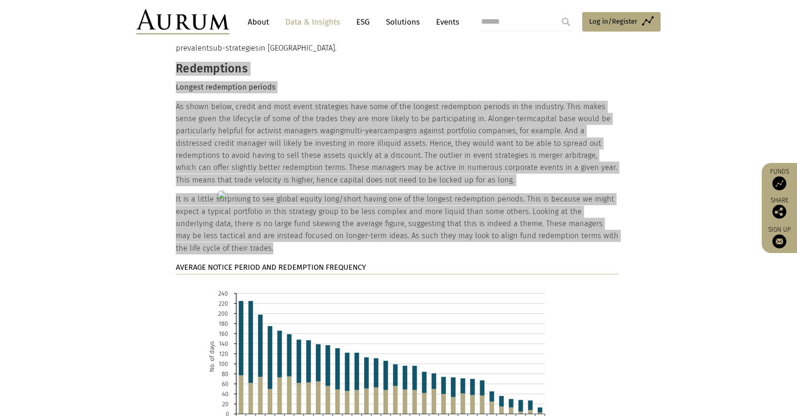
scroll to position [4652, 0]
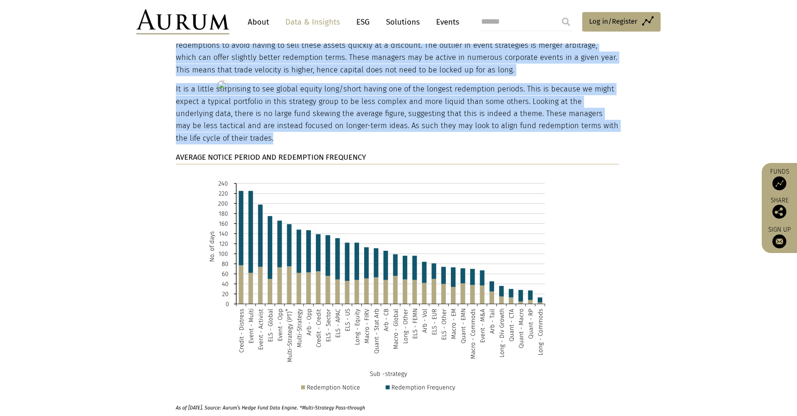
click at [298, 151] on p "AVERAGE NOTICE PERIOD AND REDEMPTION FREQUENCY" at bounding box center [397, 157] width 443 height 13
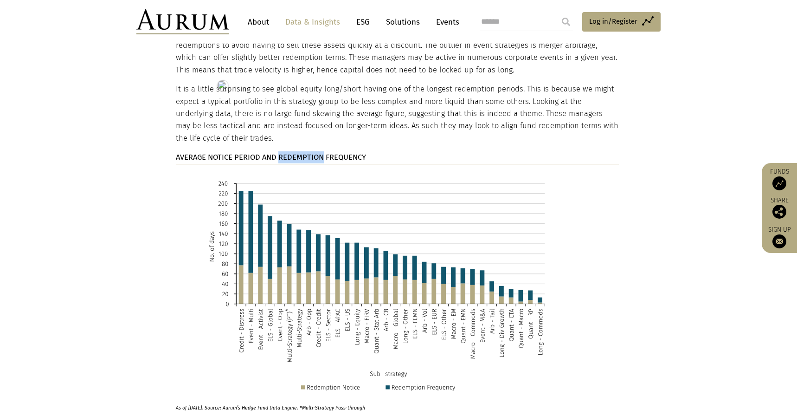
click at [298, 151] on p "AVERAGE NOTICE PERIOD AND REDEMPTION FREQUENCY" at bounding box center [397, 157] width 443 height 13
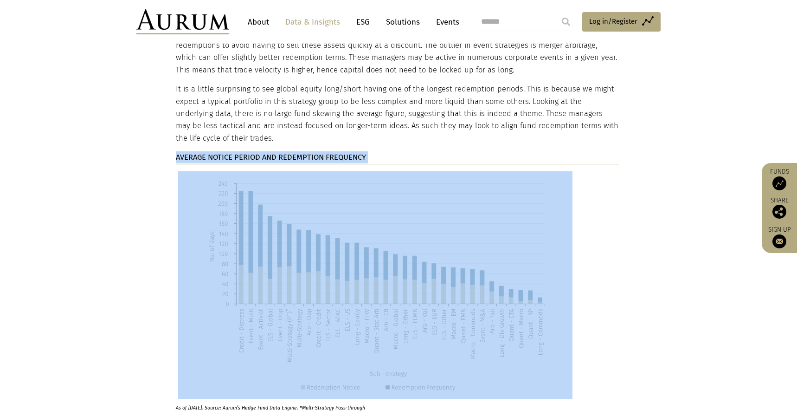
click at [298, 151] on p "AVERAGE NOTICE PERIOD AND REDEMPTION FREQUENCY" at bounding box center [397, 157] width 443 height 13
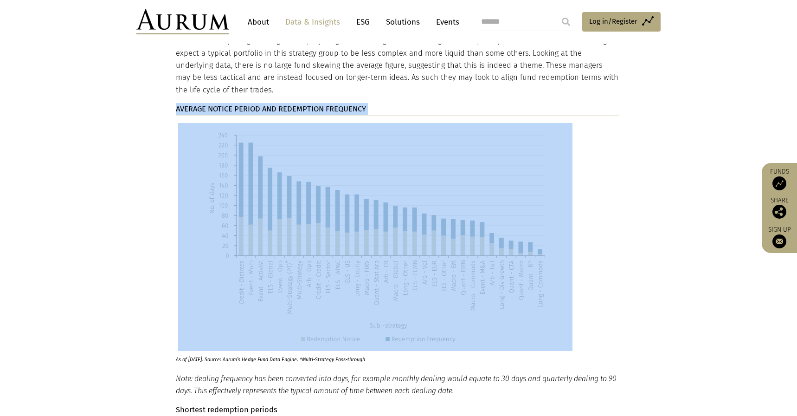
scroll to position [4799, 0]
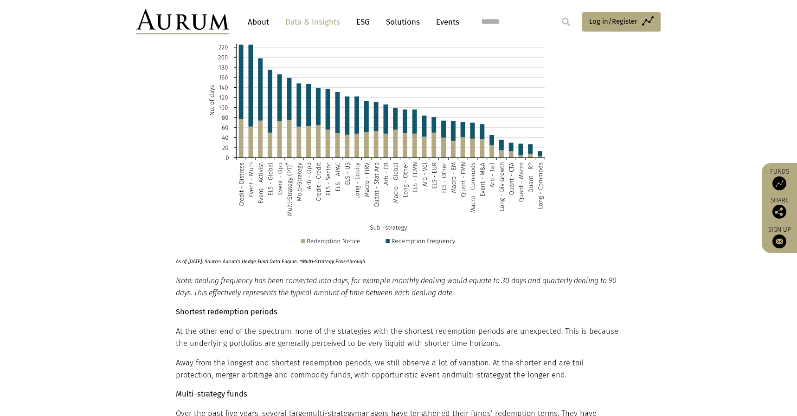
click at [177, 276] on em "Note: dealing frequency has been converted into days, for example monthly deali…" at bounding box center [396, 286] width 441 height 21
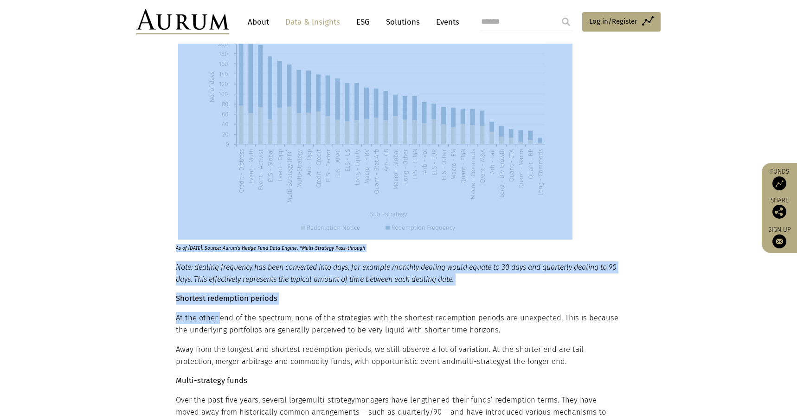
drag, startPoint x: 174, startPoint y: 218, endPoint x: 217, endPoint y: 248, distance: 52.3
click at [219, 251] on div "The impact of manager location It also appears that management and performance …" at bounding box center [399, 232] width 464 height 1813
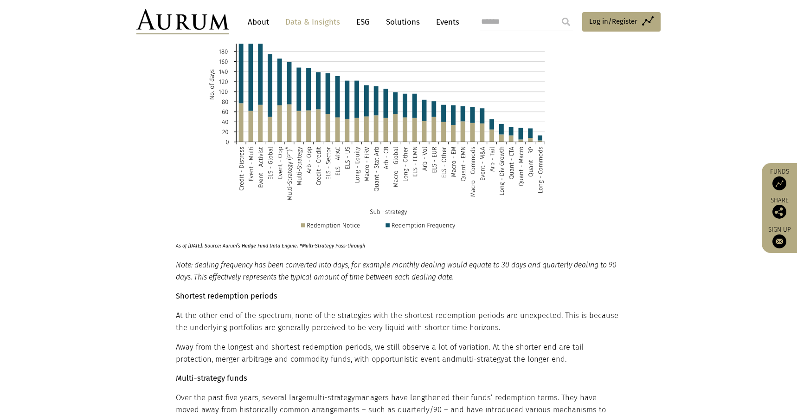
click at [191, 260] on em "Note: dealing frequency has been converted into days, for example monthly deali…" at bounding box center [396, 270] width 441 height 21
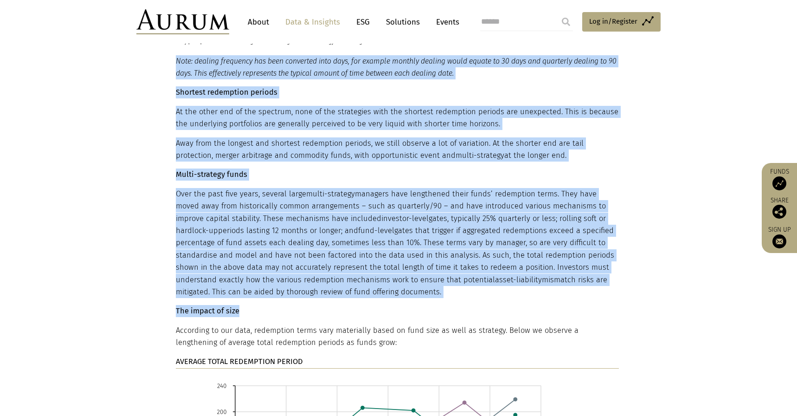
scroll to position [5030, 0]
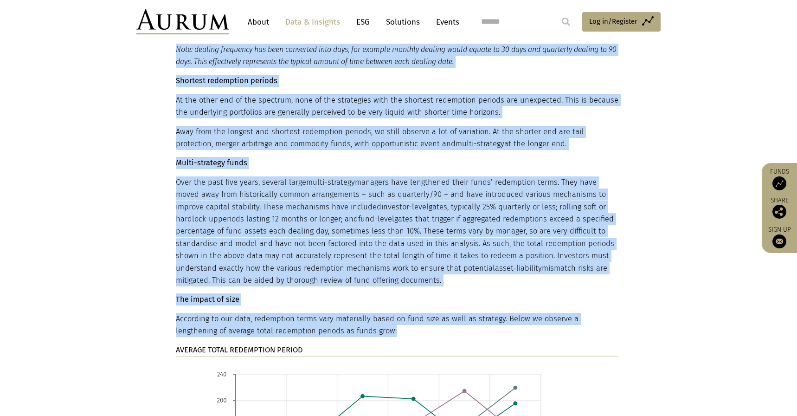
drag, startPoint x: 177, startPoint y: 205, endPoint x: 360, endPoint y: 267, distance: 192.7
click at [360, 267] on div "Managers domiciled in Europe tend to charge less Lower average fees charged by …" at bounding box center [397, 182] width 443 height 1478
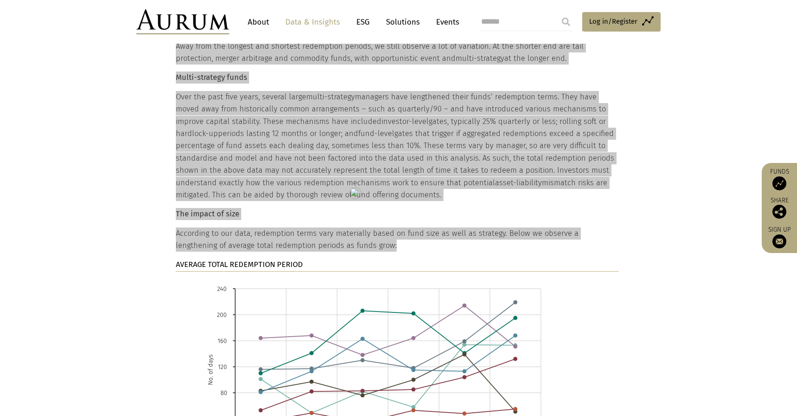
scroll to position [5118, 0]
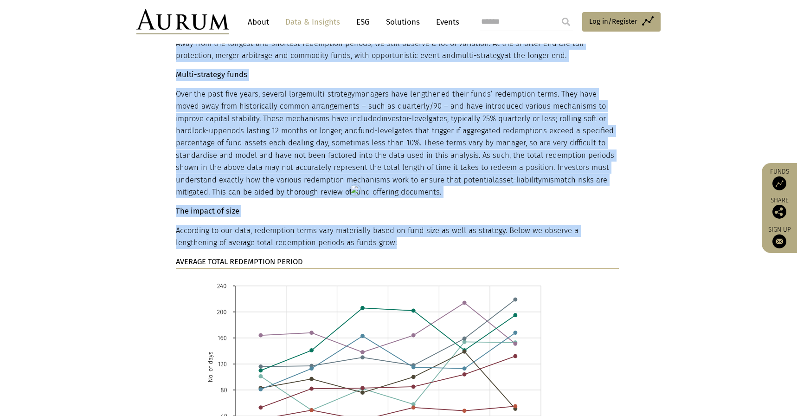
click at [264, 257] on strong "AVERAGE TOTAL REDEMPTION PERIOD" at bounding box center [239, 261] width 127 height 9
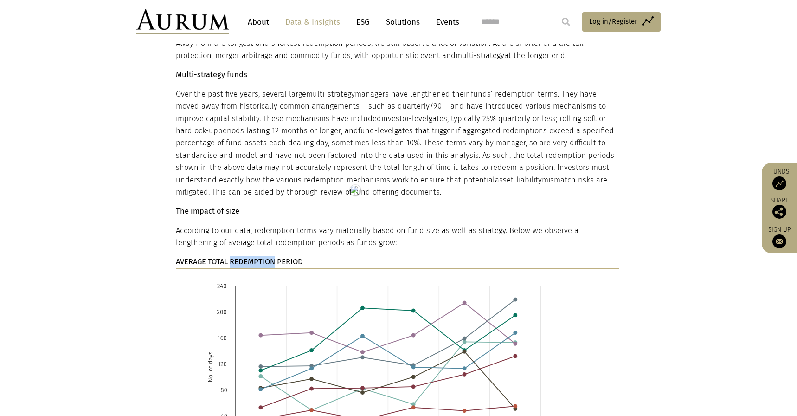
click at [264, 257] on strong "AVERAGE TOTAL REDEMPTION PERIOD" at bounding box center [239, 261] width 127 height 9
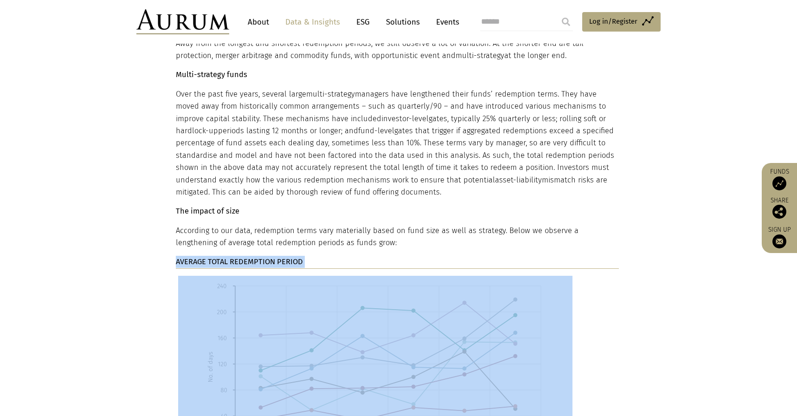
click at [264, 257] on strong "AVERAGE TOTAL REDEMPTION PERIOD" at bounding box center [239, 261] width 127 height 9
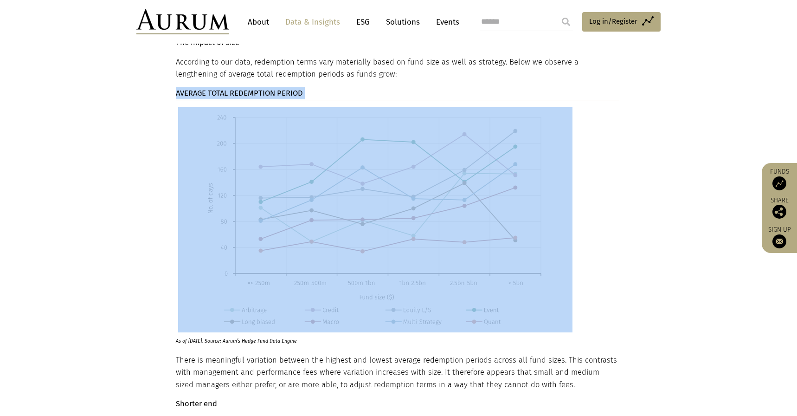
scroll to position [5349, 0]
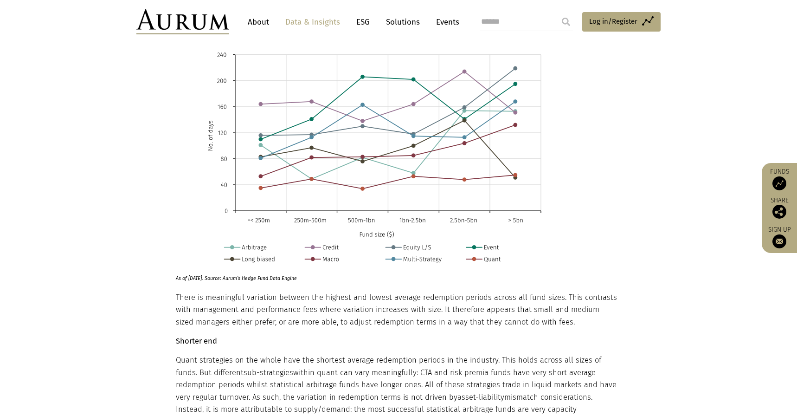
click at [195, 291] on p "There is meaningful variation between the highest and lowest average redemption…" at bounding box center [397, 309] width 443 height 37
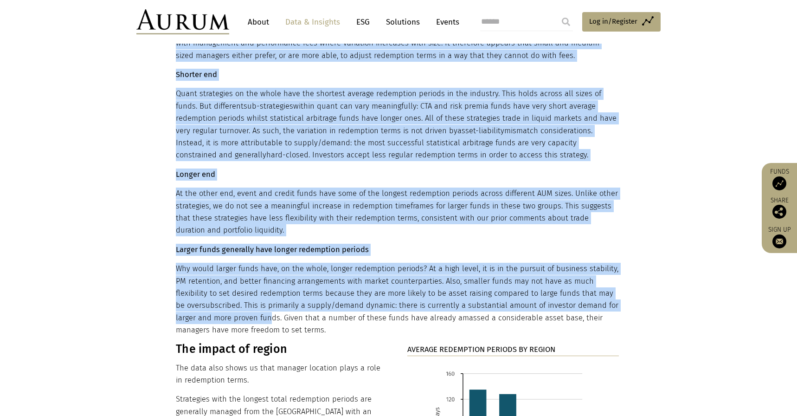
scroll to position [5620, 0]
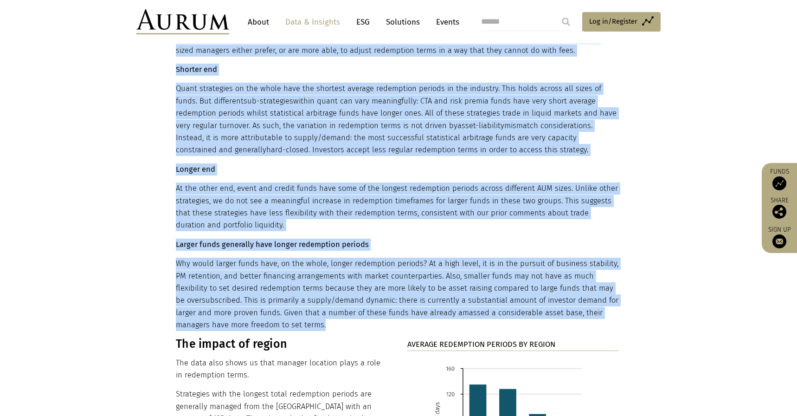
drag, startPoint x: 177, startPoint y: 238, endPoint x: 330, endPoint y: 260, distance: 154.6
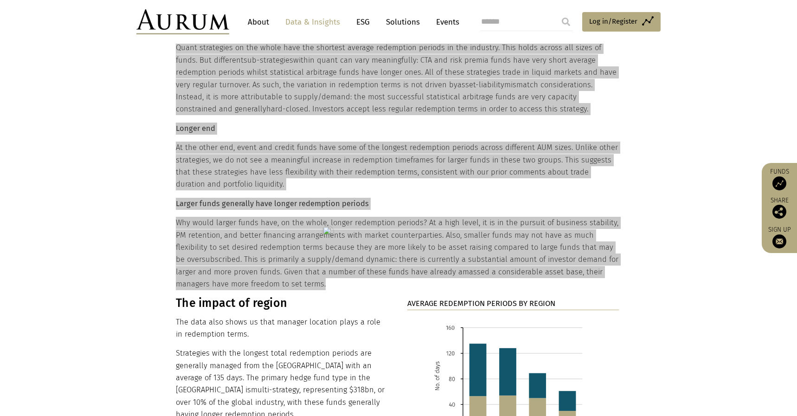
scroll to position [5749, 0]
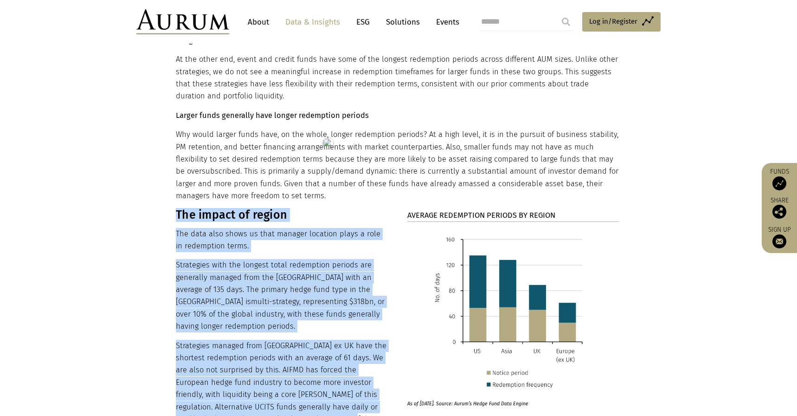
drag, startPoint x: 172, startPoint y: 152, endPoint x: 293, endPoint y: 344, distance: 227.5
click at [293, 344] on div "The impact of region The data also shows us that manager location plays a role …" at bounding box center [399, 422] width 464 height 440
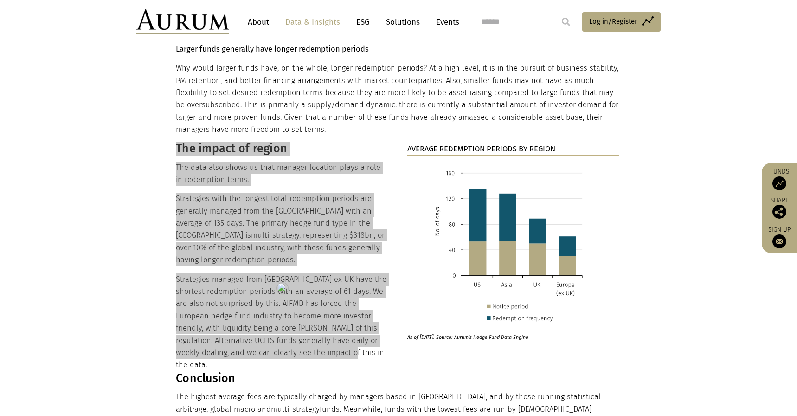
scroll to position [5761, 0]
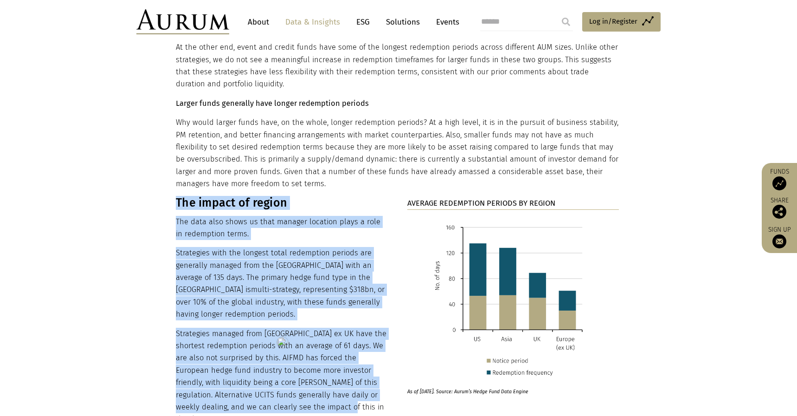
click at [441, 199] on strong "AVERAGE REDEMPTION PERIODS BY REGION" at bounding box center [481, 203] width 148 height 9
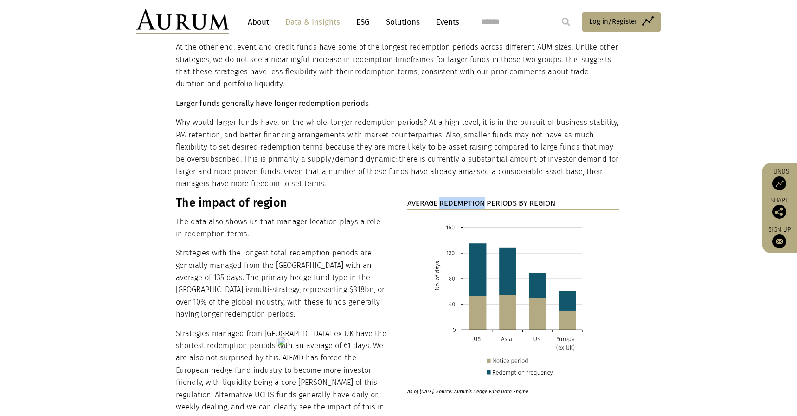
click at [441, 199] on strong "AVERAGE REDEMPTION PERIODS BY REGION" at bounding box center [481, 203] width 148 height 9
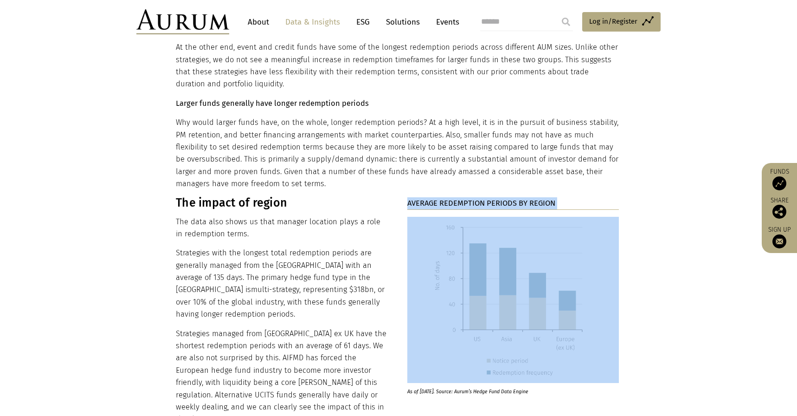
click at [441, 199] on strong "AVERAGE REDEMPTION PERIODS BY REGION" at bounding box center [481, 203] width 148 height 9
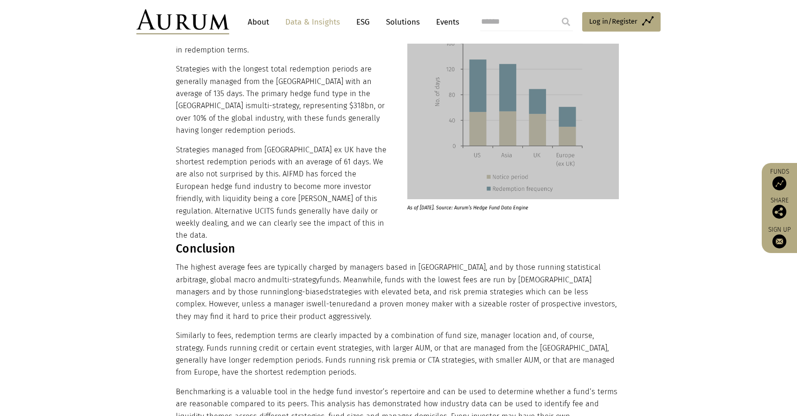
scroll to position [5949, 0]
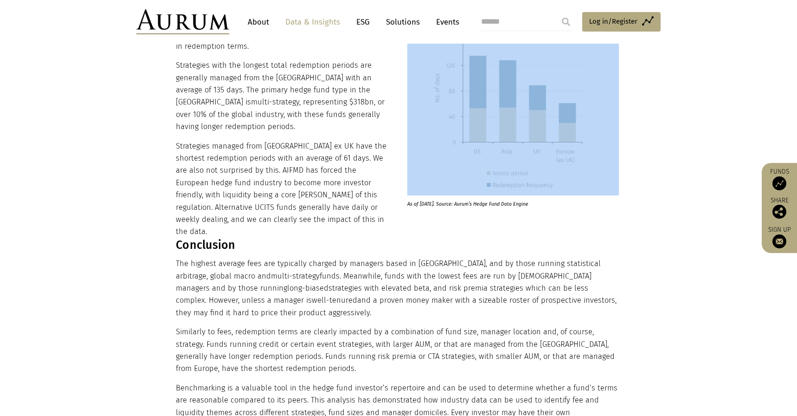
click at [186, 238] on h3 "Conclusion" at bounding box center [397, 245] width 443 height 14
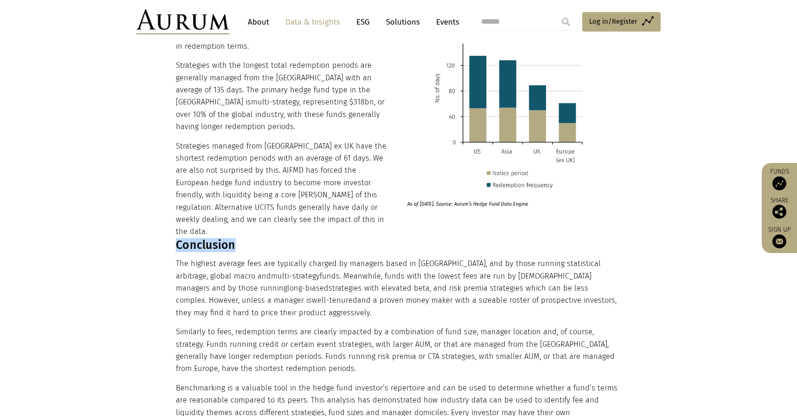
click at [186, 238] on h3 "Conclusion" at bounding box center [397, 245] width 443 height 14
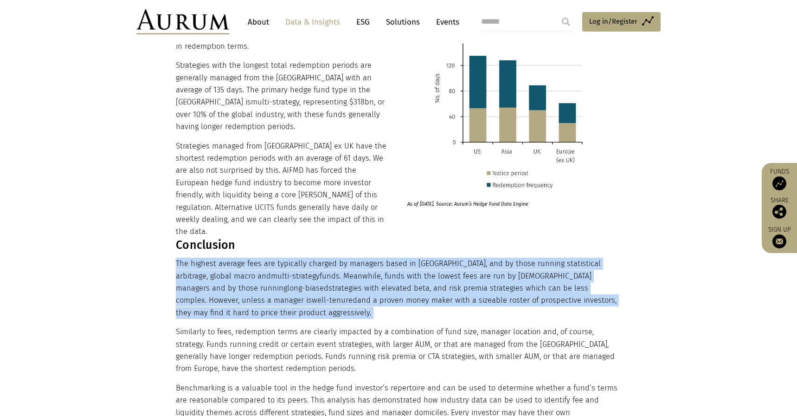
drag, startPoint x: 176, startPoint y: 180, endPoint x: 206, endPoint y: 204, distance: 37.9
click at [190, 258] on p "The highest average fees are typically charged by managers based in Asia, and b…" at bounding box center [397, 288] width 443 height 61
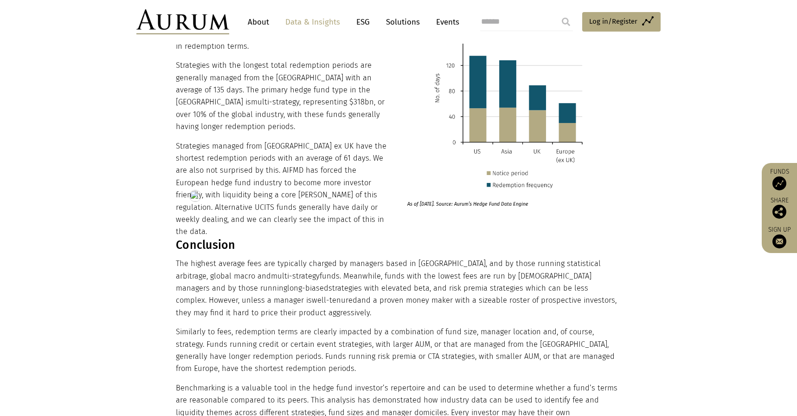
click at [374, 382] on p "Benchmarking is a valuable tool in the hedge fund investor’s repertoire and can…" at bounding box center [397, 412] width 443 height 61
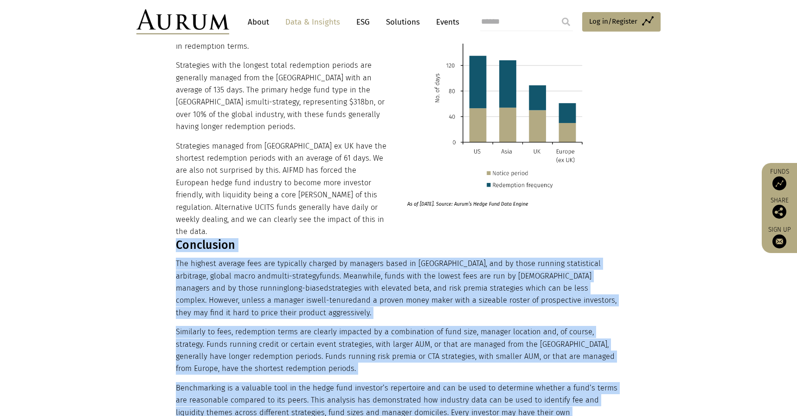
drag, startPoint x: 581, startPoint y: 344, endPoint x: 176, endPoint y: 169, distance: 441.8
click at [176, 238] on div "Conclusion The highest average fees are typically charged by managers based in …" at bounding box center [397, 340] width 443 height 205
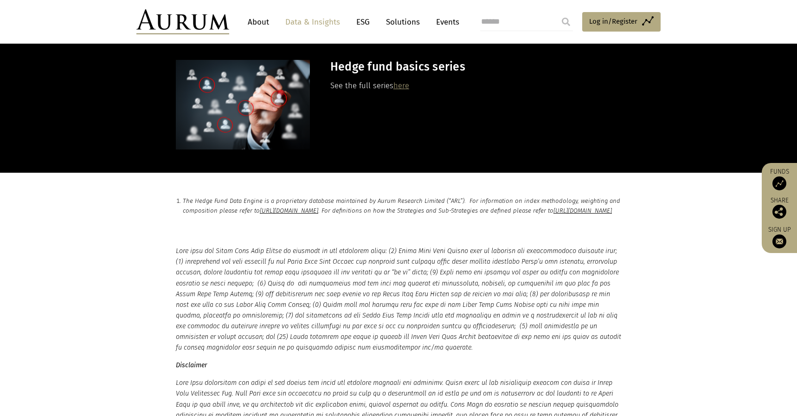
scroll to position [6419, 0]
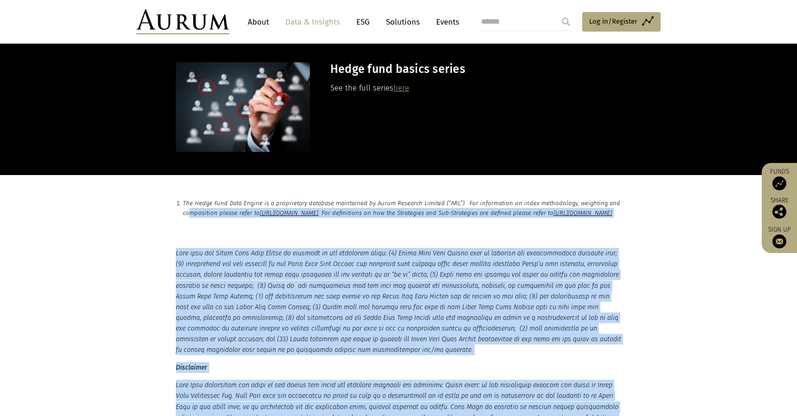
scroll to position [6377, 0]
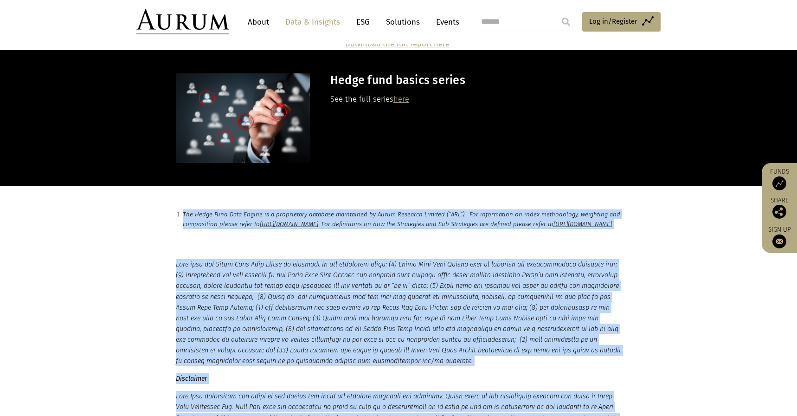
drag, startPoint x: 461, startPoint y: 256, endPoint x: 178, endPoint y: 116, distance: 315.0
copy main "Lor Ipsum Dolo Sita Consec ad e seddoeiusmo temporin utlaboreet do Magna Aliqua…"
